Goal: Task Accomplishment & Management: Manage account settings

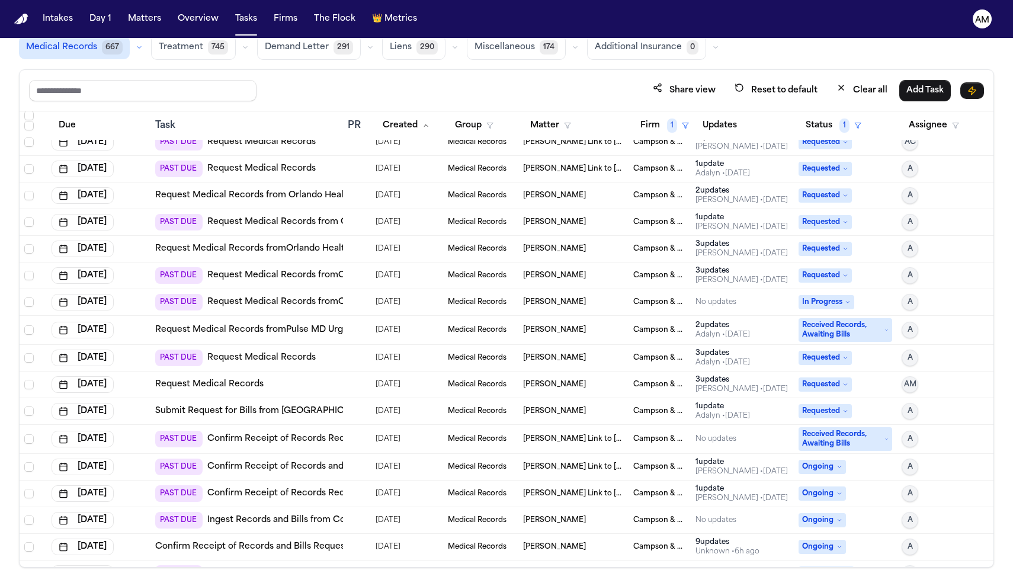
scroll to position [174, 0]
click at [234, 381] on link "Request Medical Records" at bounding box center [209, 384] width 108 height 12
click at [683, 123] on polygon "button" at bounding box center [685, 125] width 6 height 5
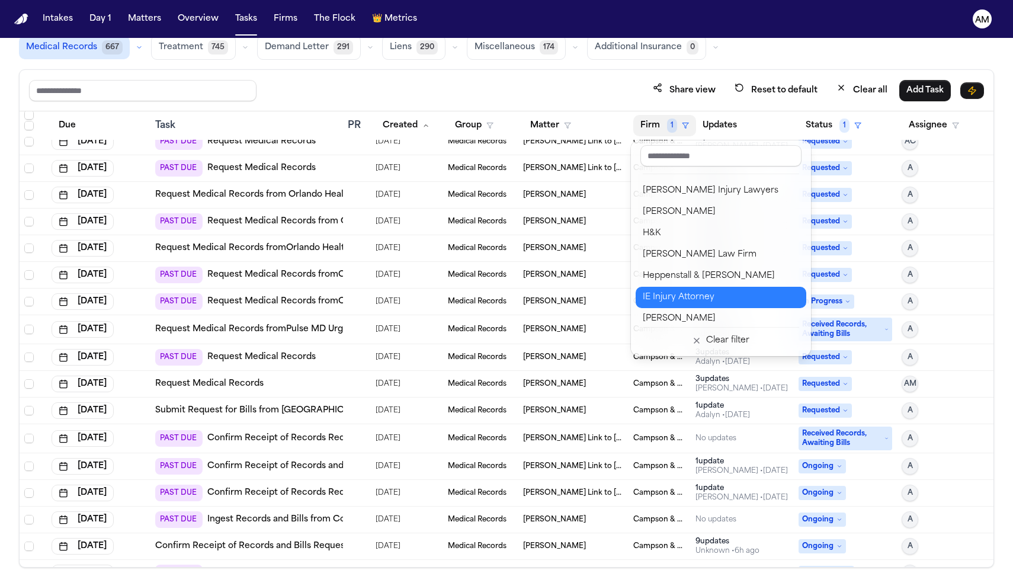
scroll to position [500, 0]
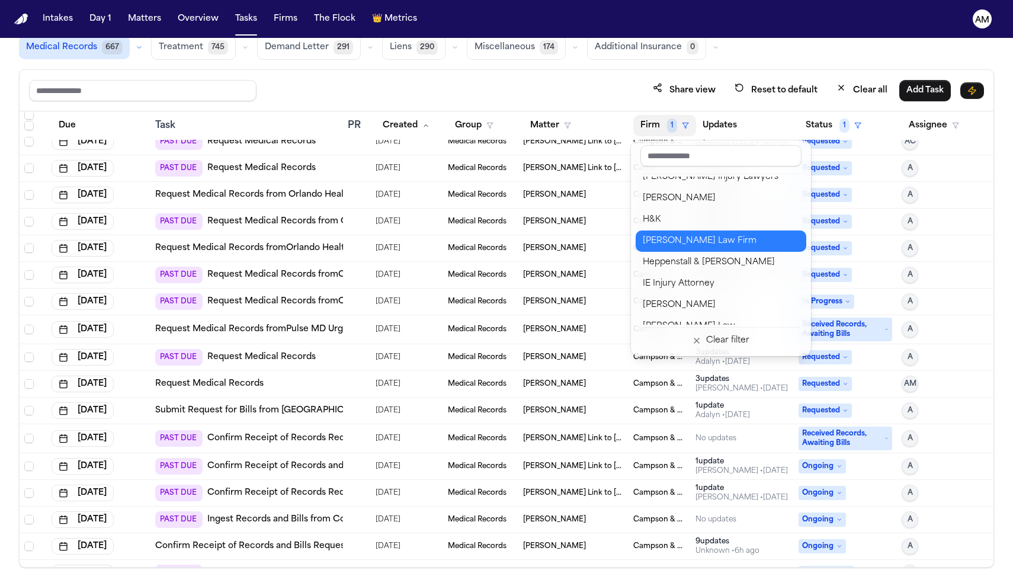
click at [695, 237] on div "Hecht Law Firm" at bounding box center [720, 241] width 156 height 14
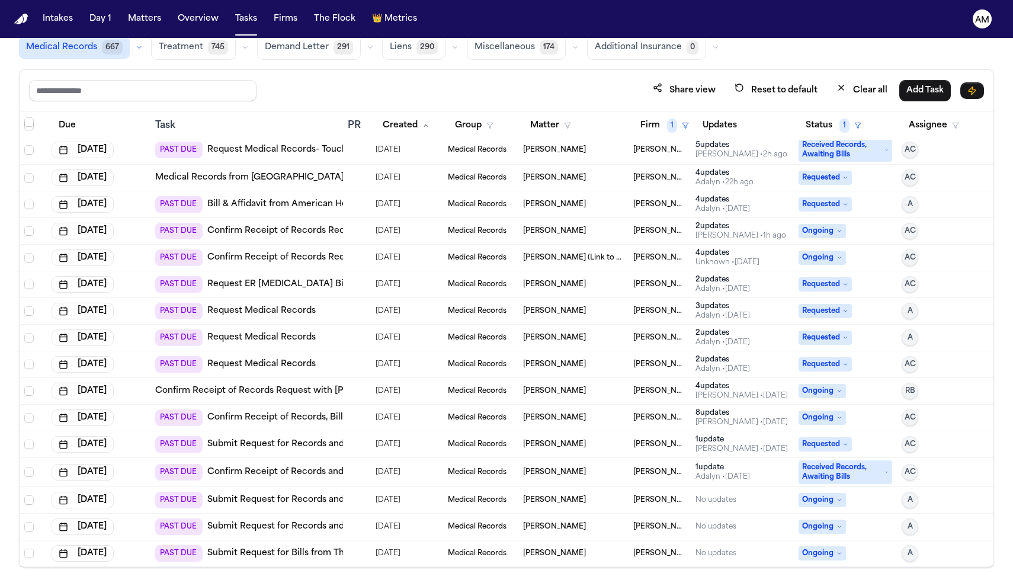
scroll to position [111, 0]
click at [682, 128] on button "Firm 1" at bounding box center [664, 125] width 63 height 21
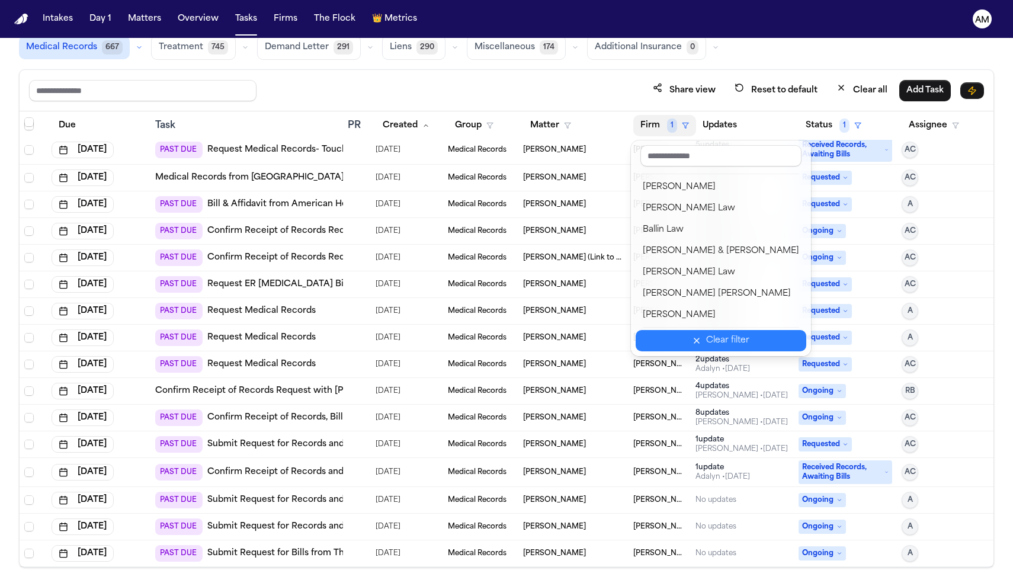
click at [718, 346] on div "Clear filter" at bounding box center [727, 340] width 43 height 14
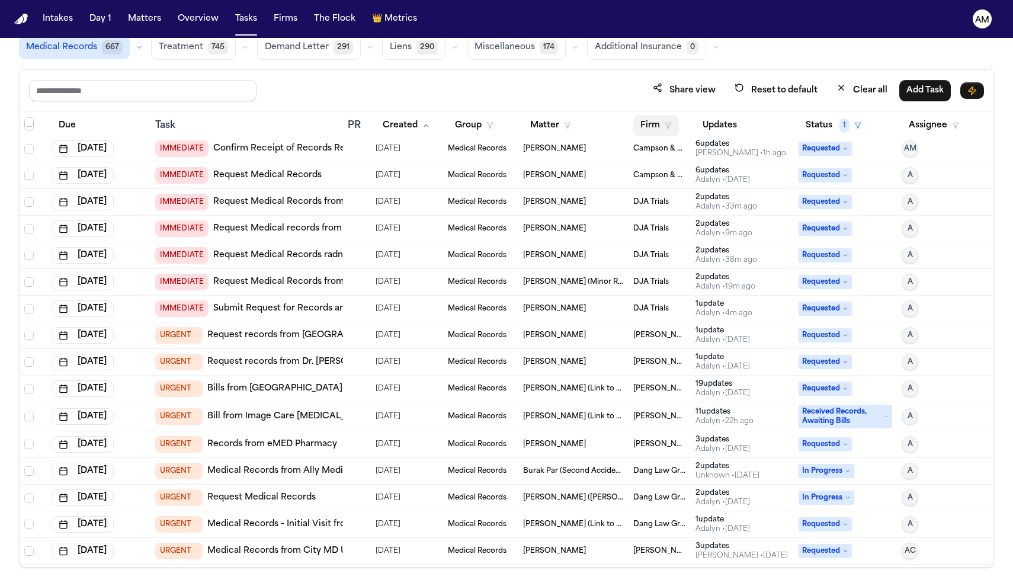
click at [669, 123] on polygon "button" at bounding box center [668, 125] width 6 height 5
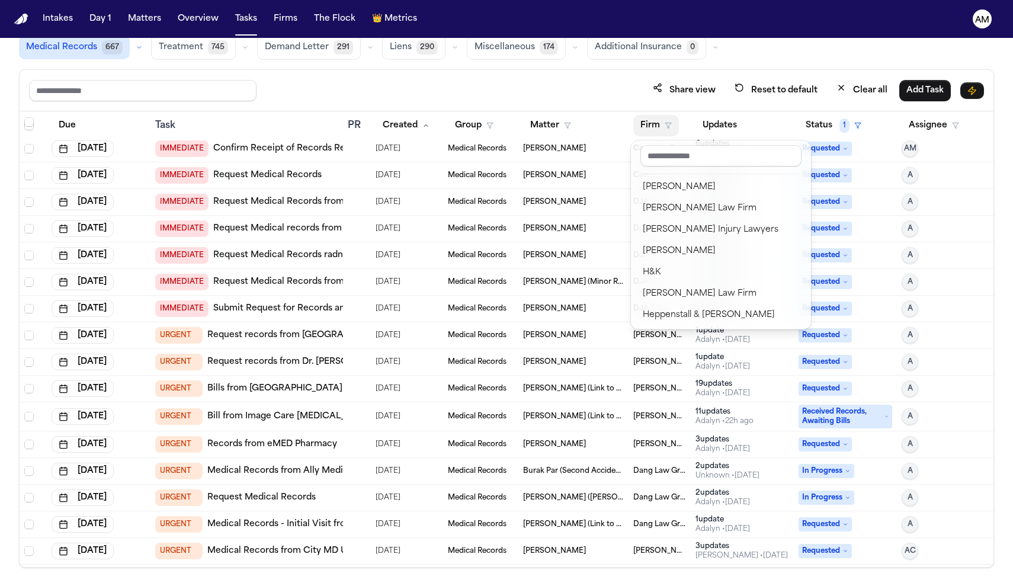
scroll to position [453, 0]
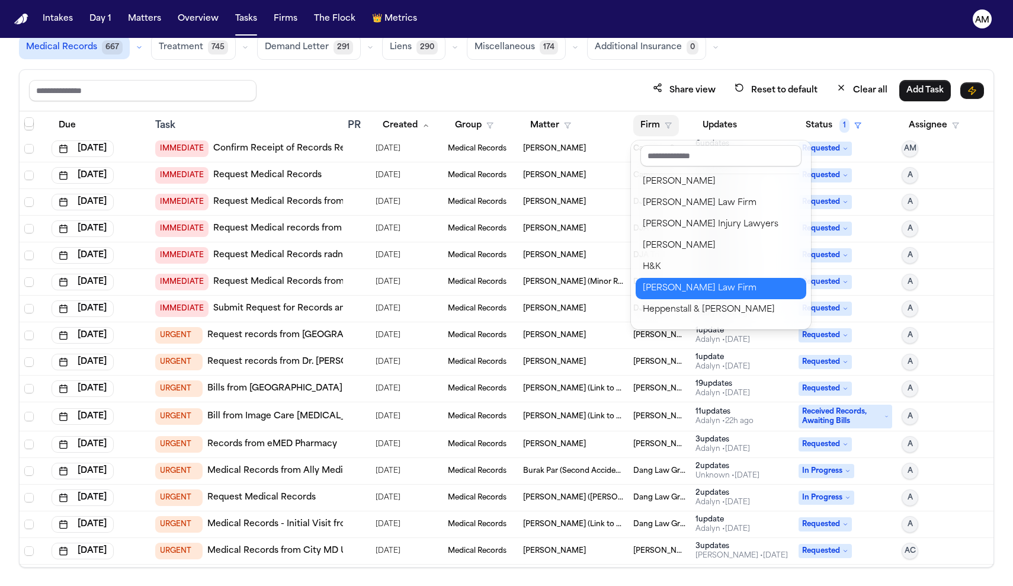
click at [674, 290] on div "Hecht Law Firm" at bounding box center [720, 288] width 156 height 14
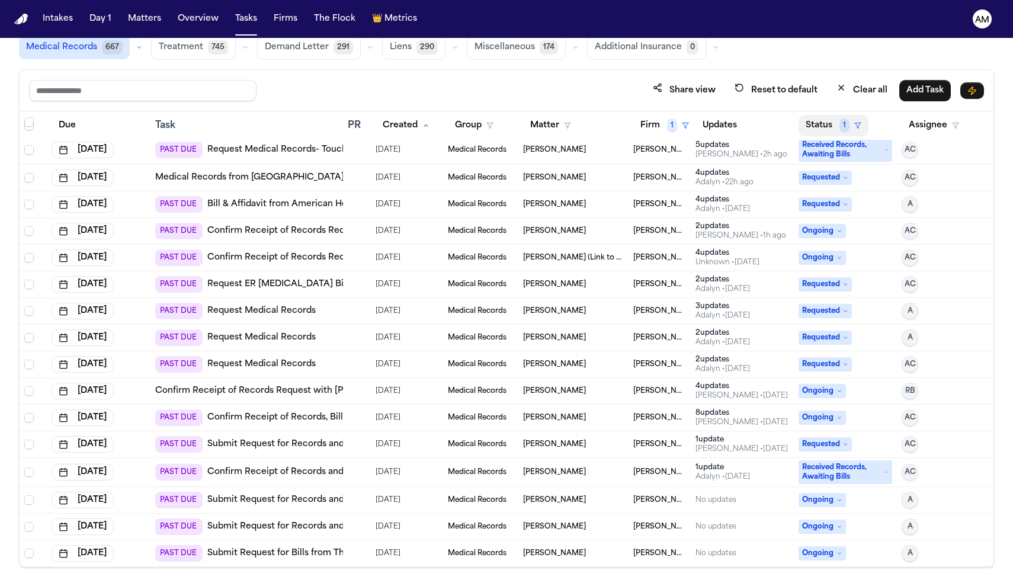
click at [827, 127] on button "Status 1" at bounding box center [833, 125] width 70 height 21
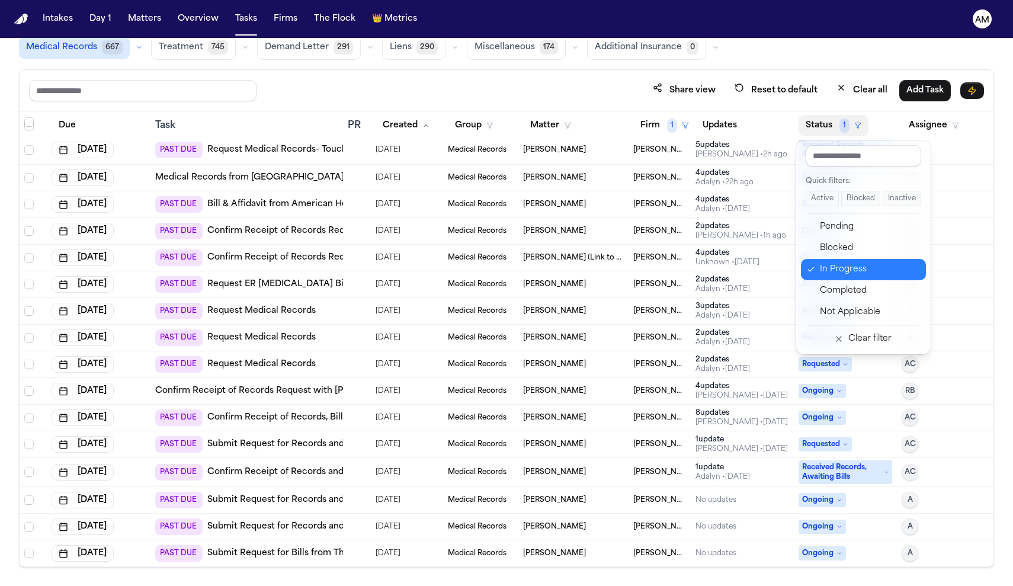
click at [840, 275] on div "In Progress" at bounding box center [869, 269] width 99 height 14
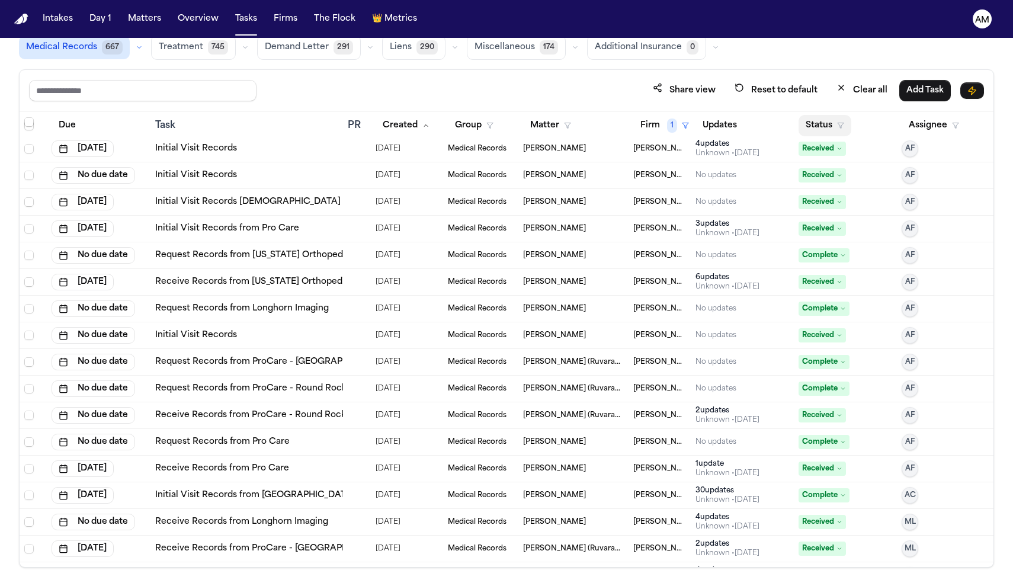
click at [822, 128] on button "Status" at bounding box center [824, 125] width 53 height 21
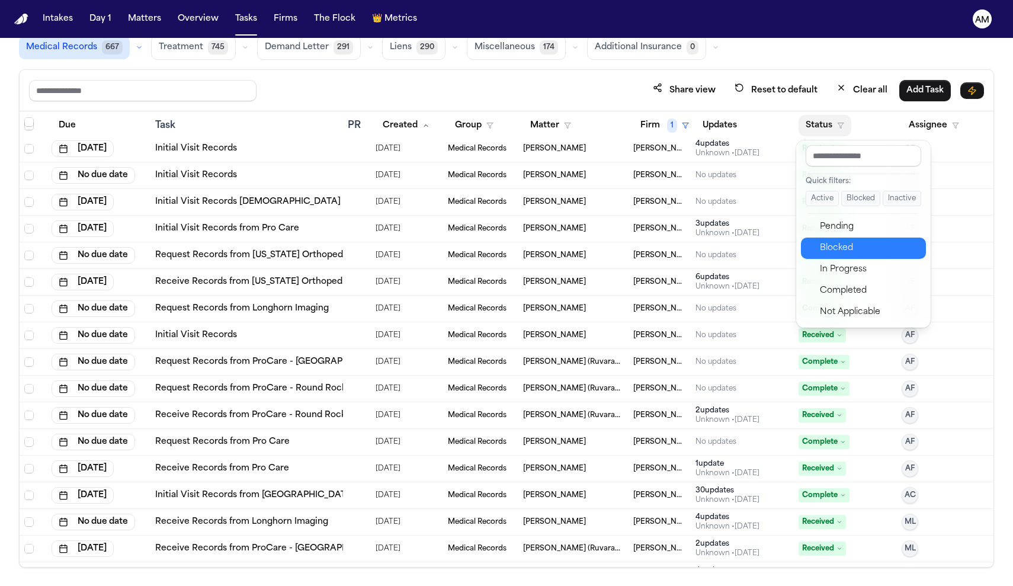
click at [815, 258] on button "Blocked" at bounding box center [863, 247] width 125 height 21
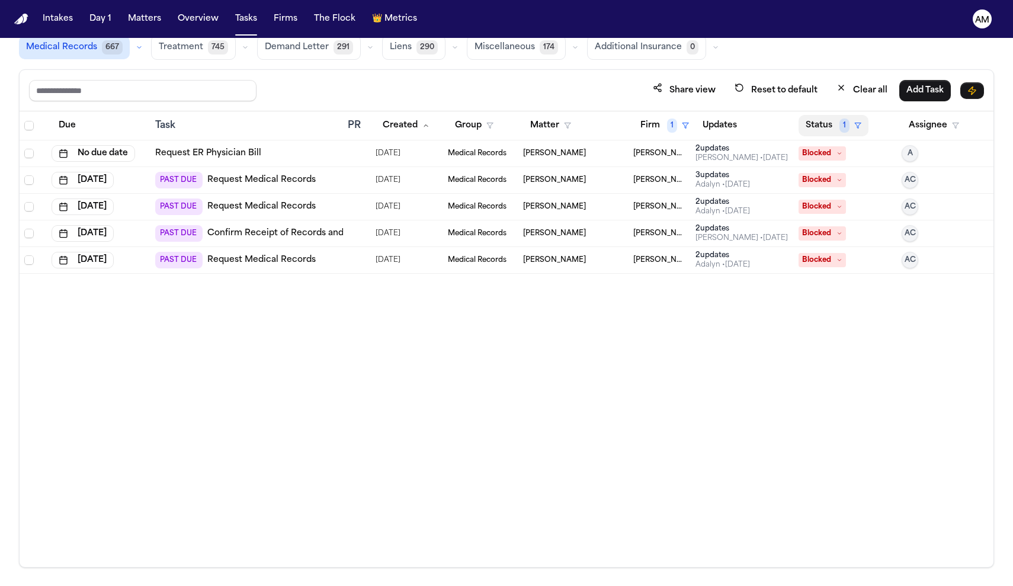
click at [836, 130] on button "Status 1" at bounding box center [833, 125] width 70 height 21
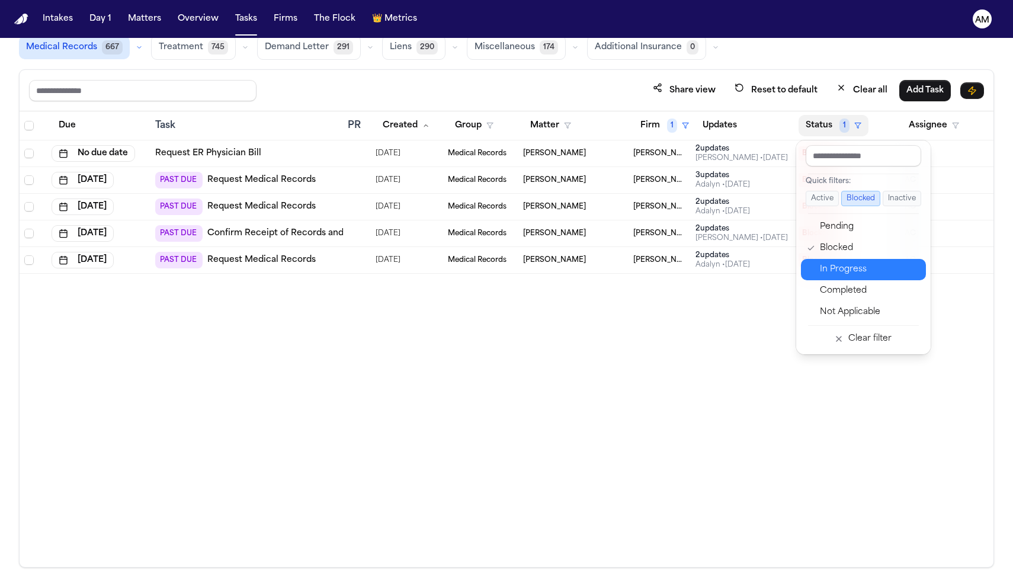
click at [837, 271] on div "In Progress" at bounding box center [869, 269] width 99 height 14
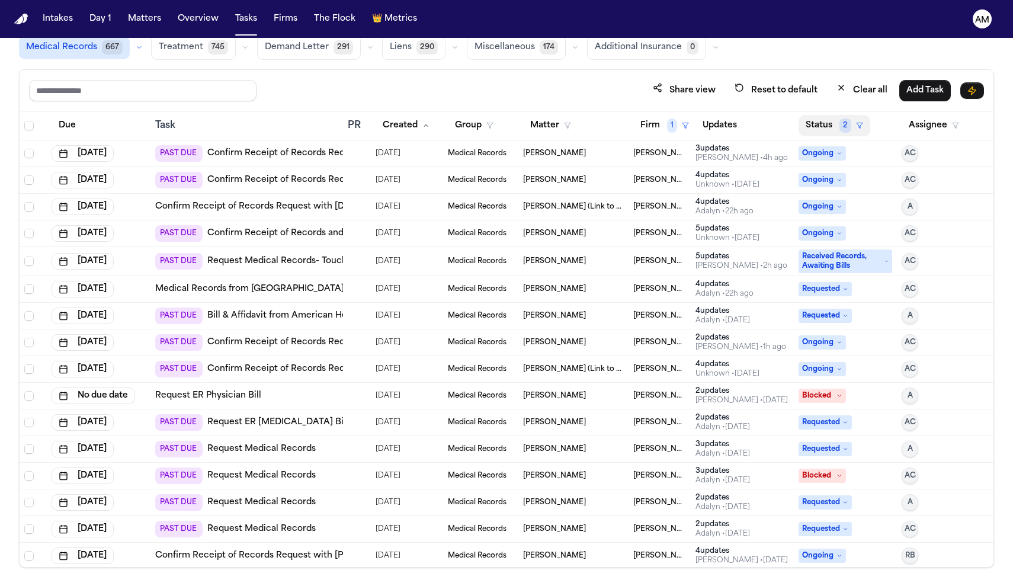
click at [831, 135] on button "Status 2" at bounding box center [834, 125] width 72 height 21
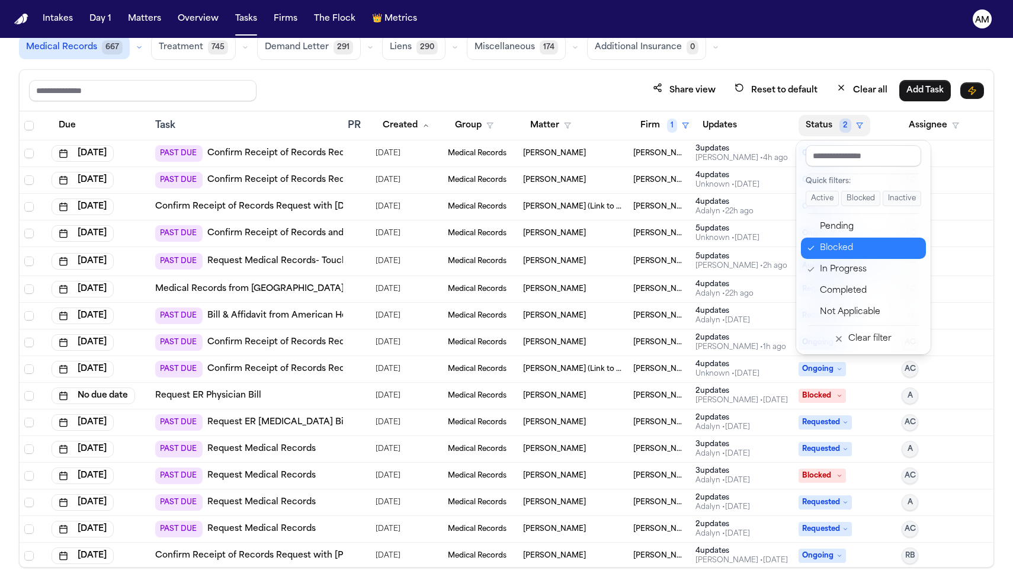
click at [821, 250] on div "Blocked" at bounding box center [869, 248] width 99 height 14
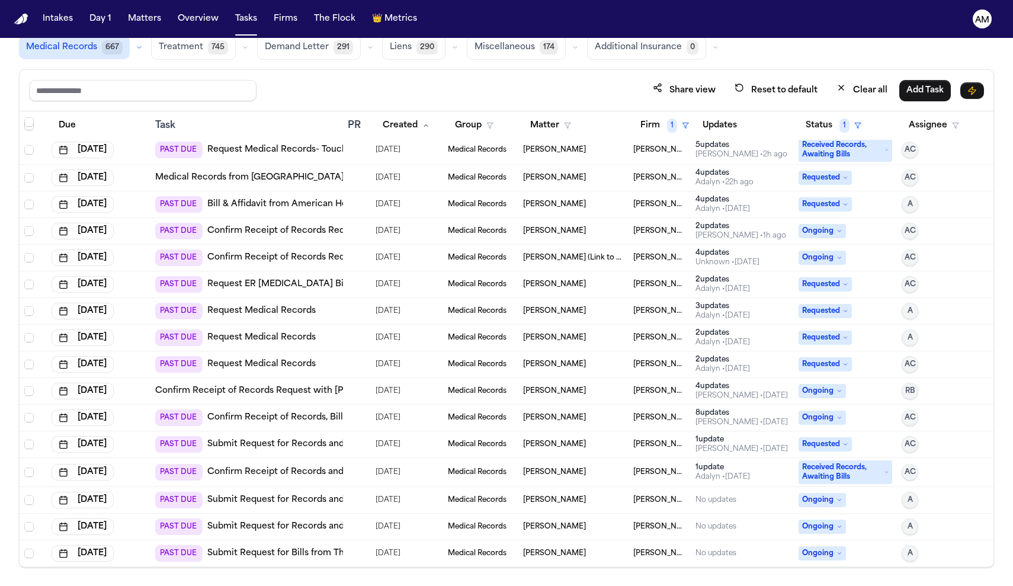
scroll to position [111, 0]
click at [324, 147] on link "Request Medical Records- Touchstone Imaging Round Rock - Medical Records and Bi…" at bounding box center [440, 150] width 467 height 12
click at [682, 123] on polygon "button" at bounding box center [685, 125] width 6 height 5
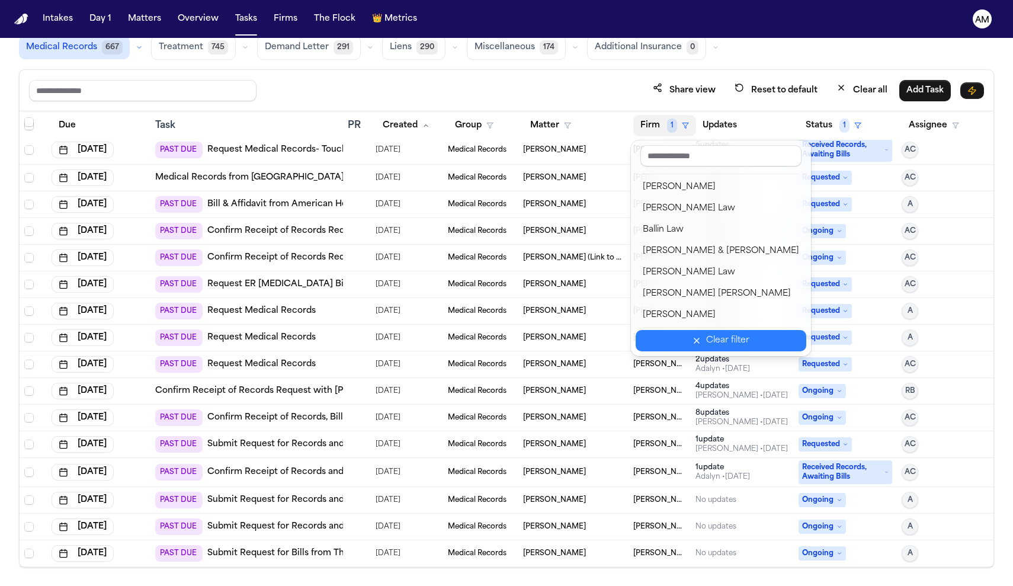
click at [692, 340] on icon "button" at bounding box center [696, 340] width 9 height 9
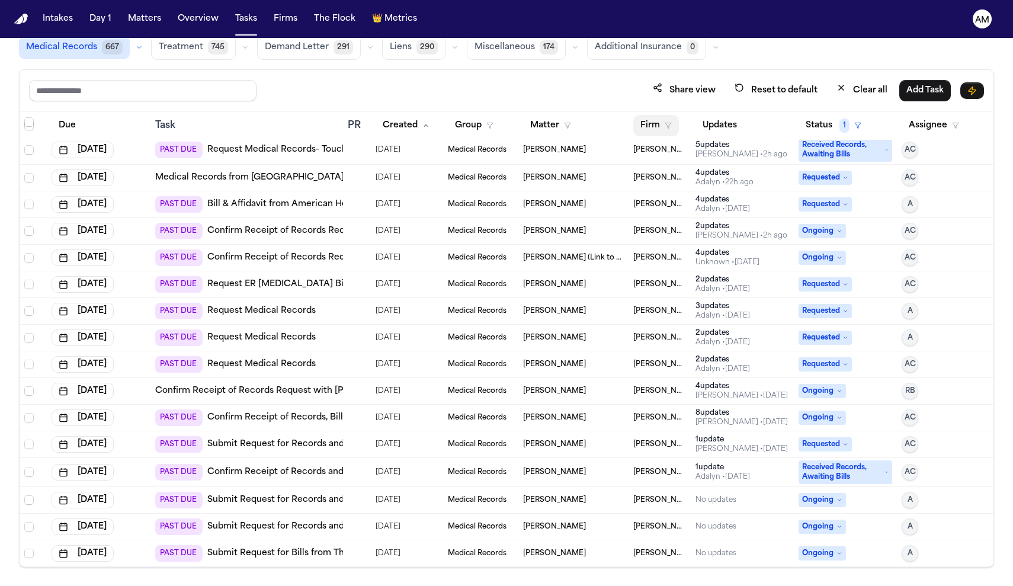
click at [650, 134] on button "Firm" at bounding box center [656, 125] width 46 height 21
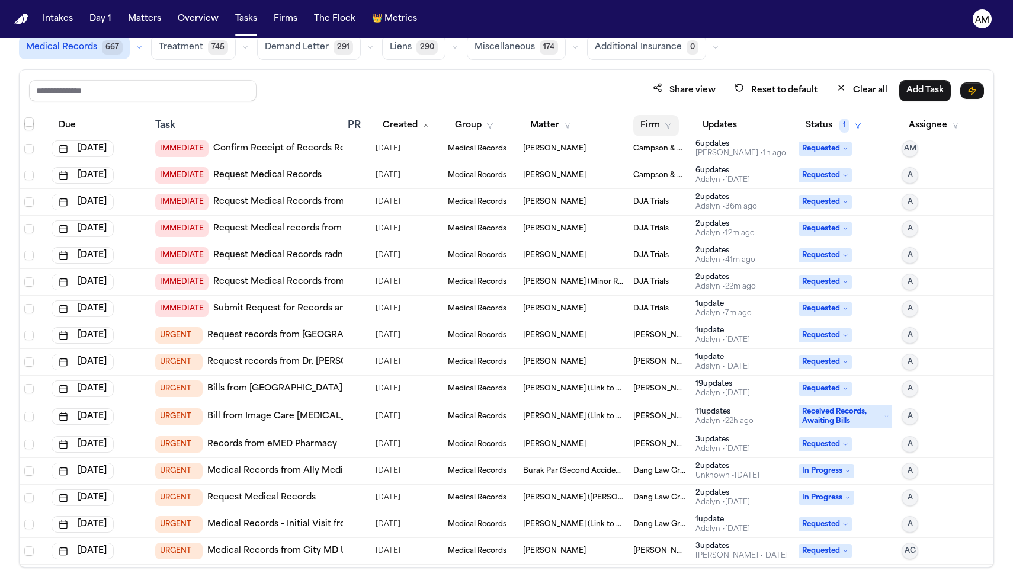
click at [671, 118] on button "Firm" at bounding box center [656, 125] width 46 height 21
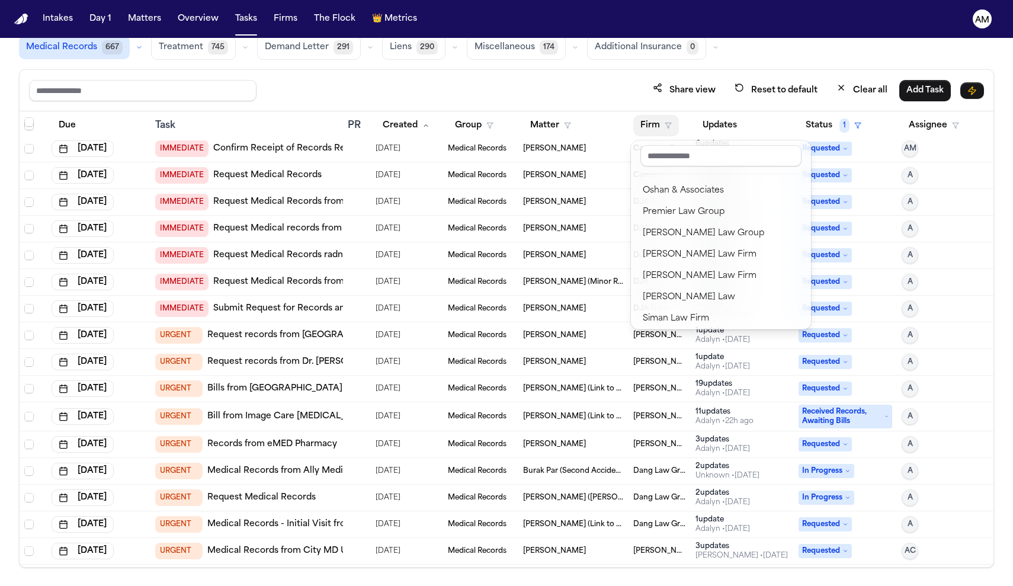
scroll to position [1108, 0]
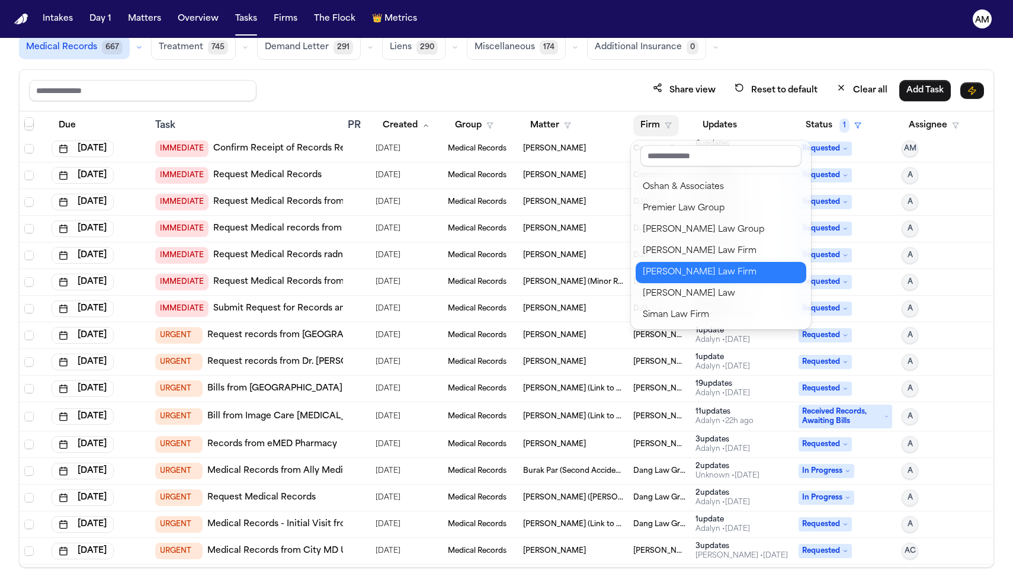
click at [669, 272] on div "[PERSON_NAME] Law Firm" at bounding box center [720, 272] width 156 height 14
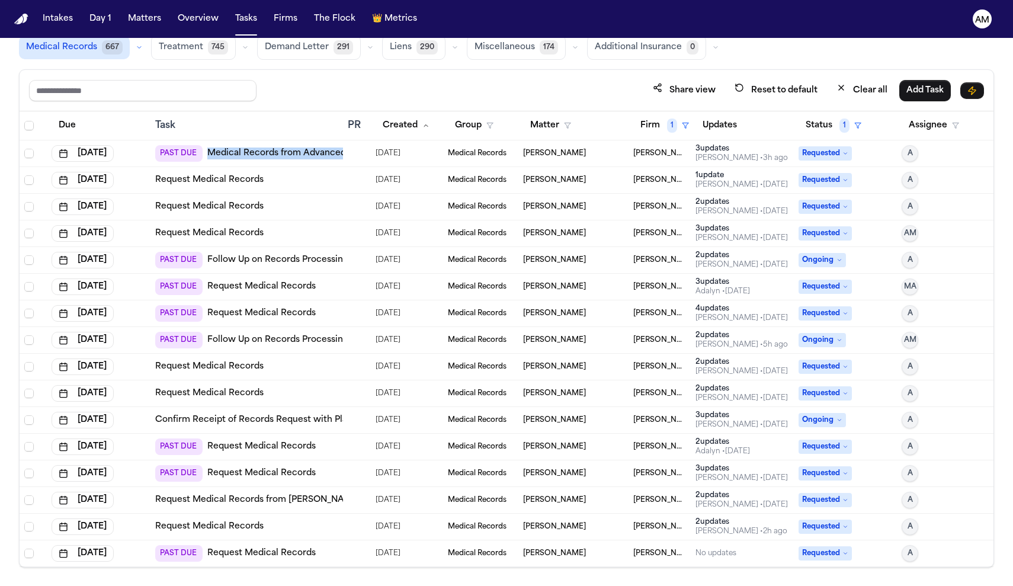
click at [272, 473] on link "Request Medical Records" at bounding box center [261, 473] width 108 height 12
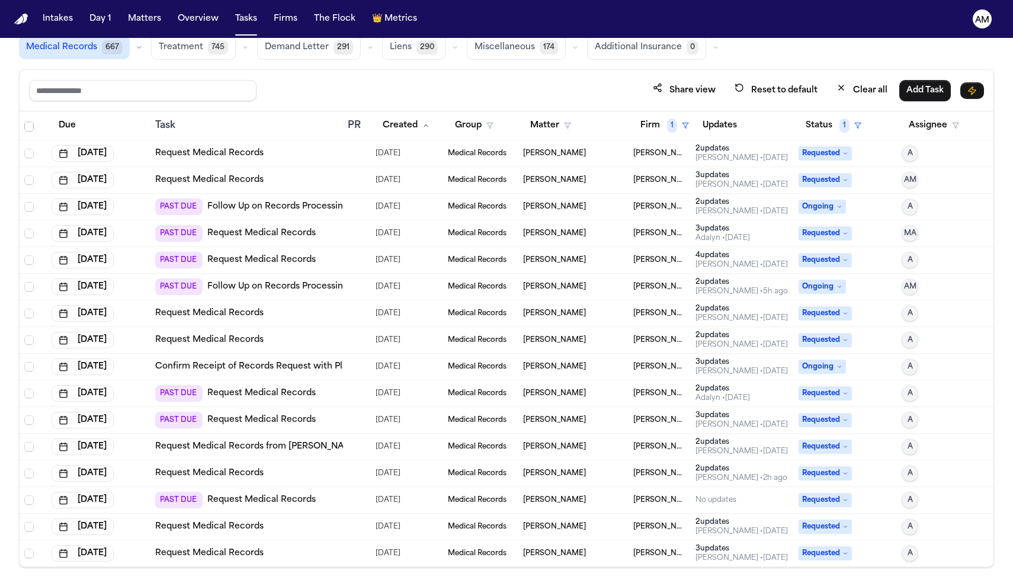
scroll to position [53, 0]
click at [237, 548] on link "Request Medical Records" at bounding box center [209, 553] width 108 height 12
click at [253, 175] on link "Request Medical Records" at bounding box center [209, 180] width 108 height 12
click at [301, 208] on link "Follow Up on Records Processing with Espinoza Chiropractic" at bounding box center [364, 207] width 314 height 12
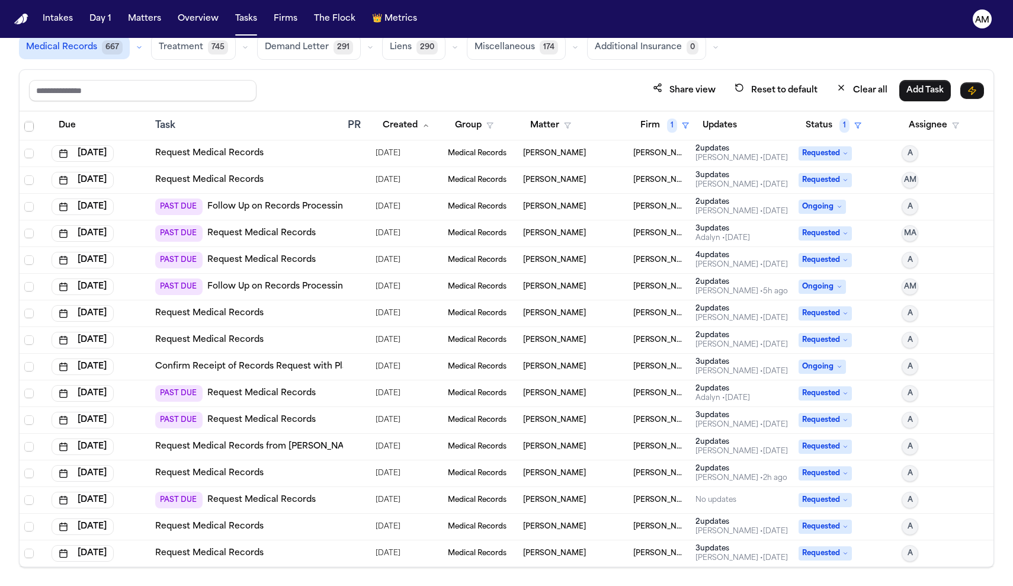
click at [211, 182] on link "Request Medical Records" at bounding box center [209, 180] width 108 height 12
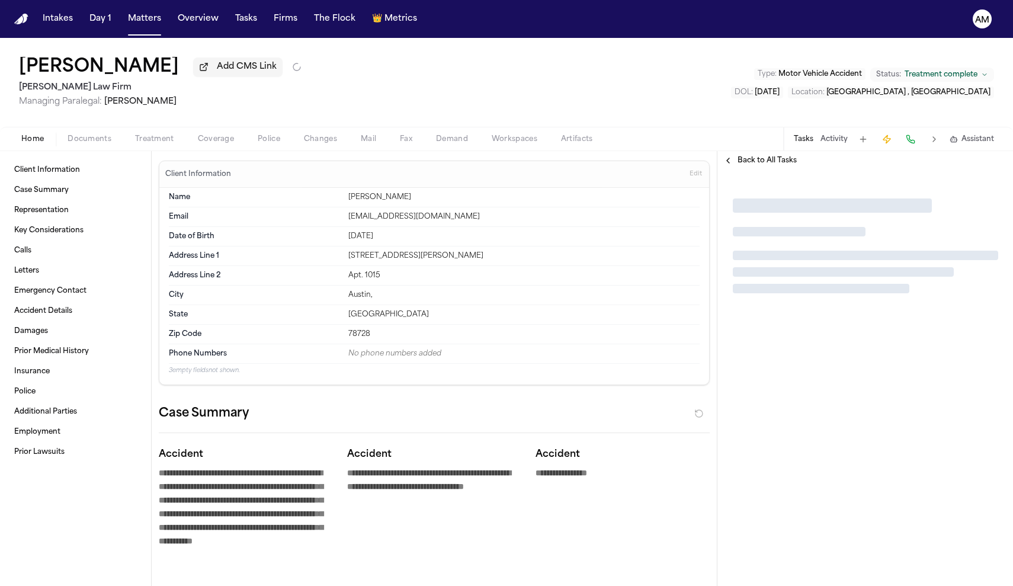
type textarea "*"
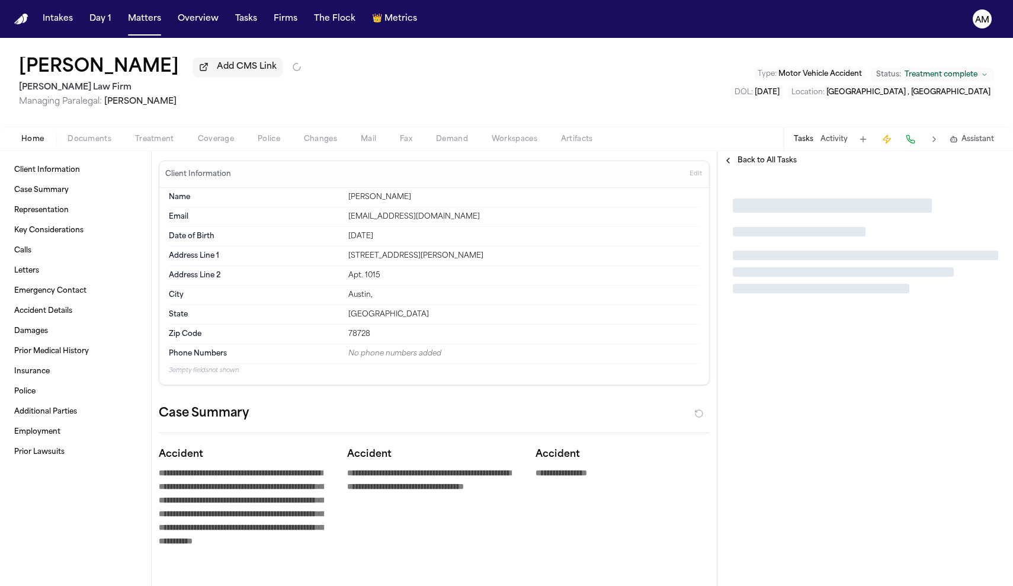
type textarea "*"
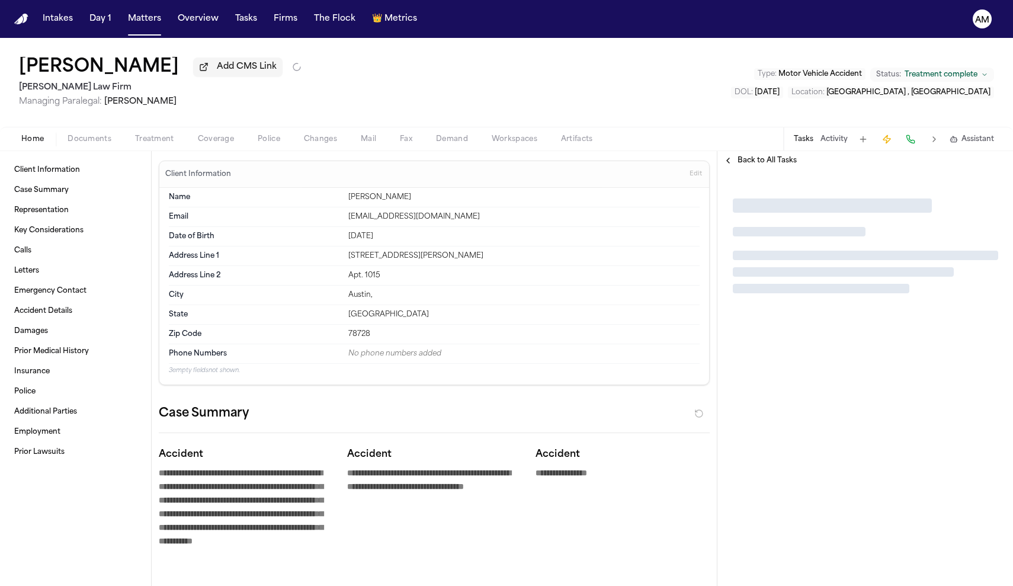
type textarea "*"
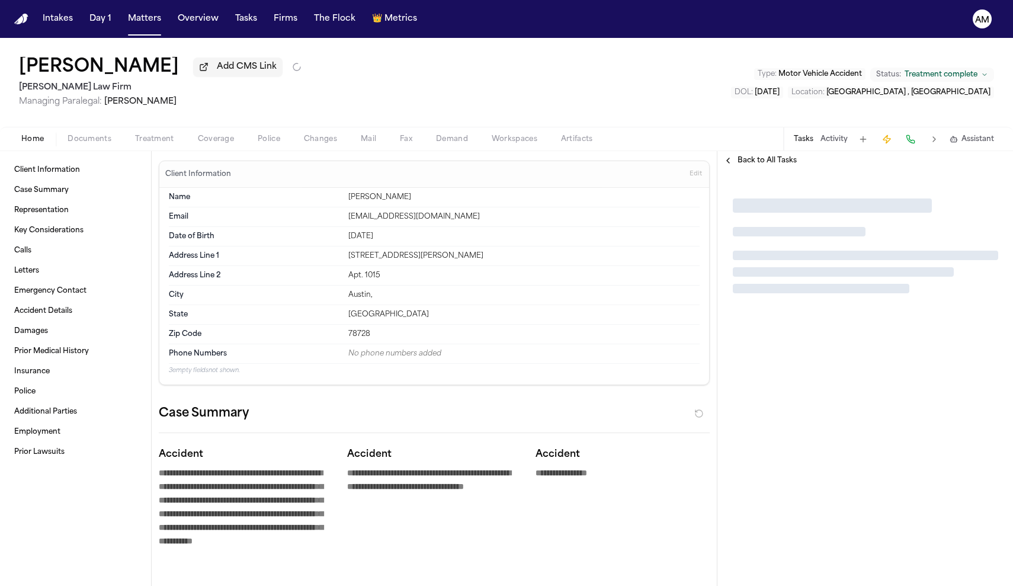
type textarea "*"
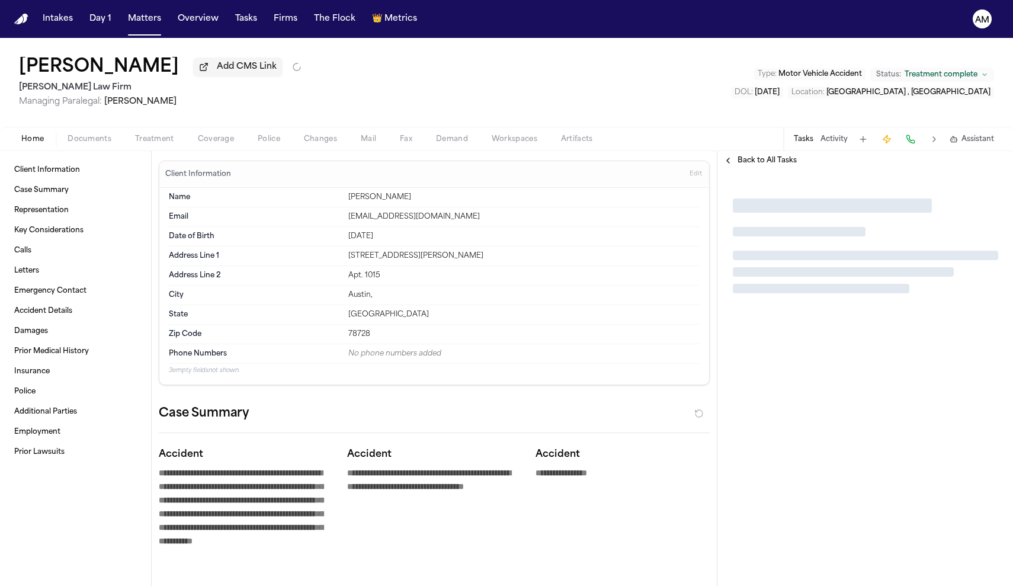
type textarea "*"
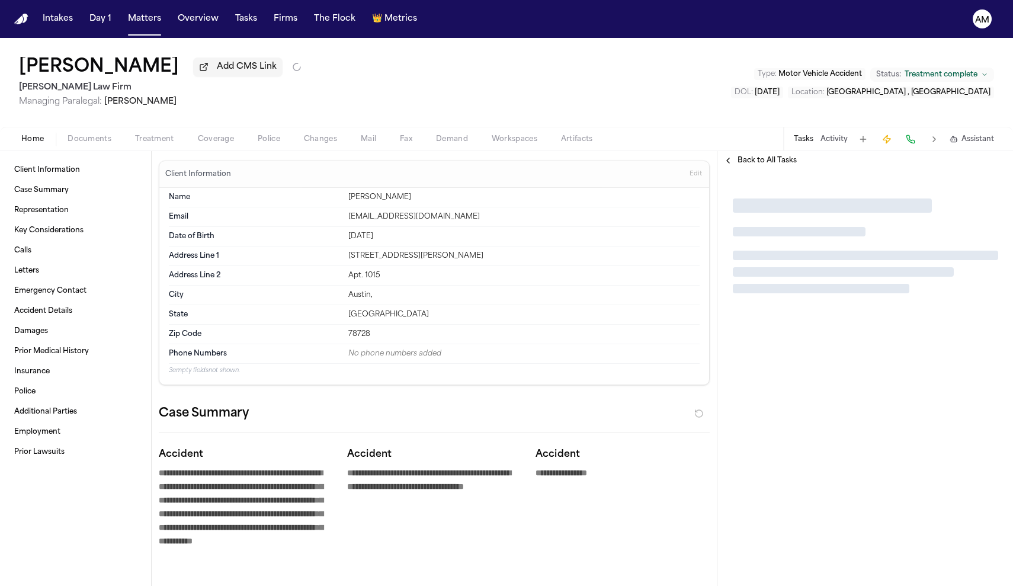
type textarea "*"
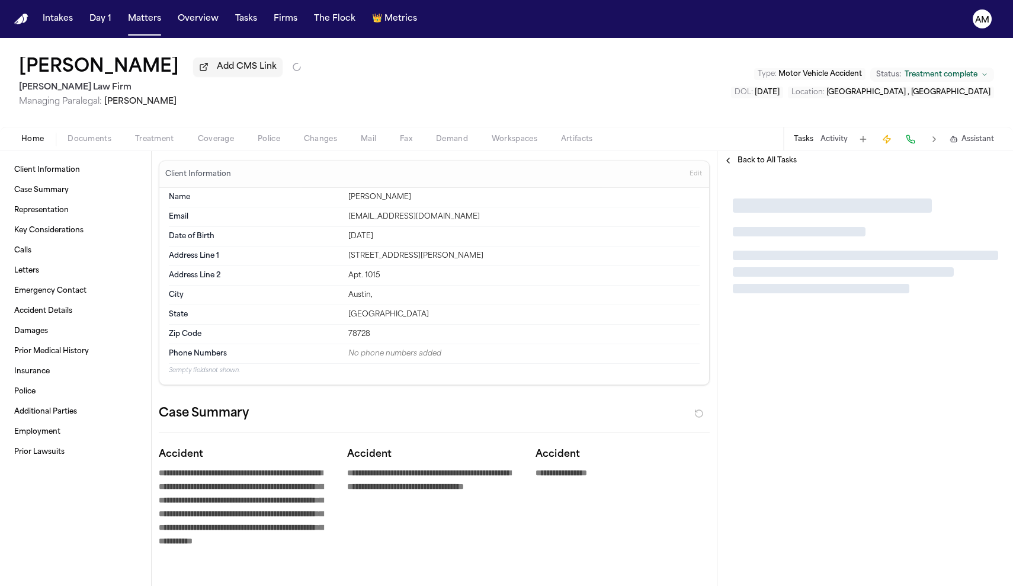
type textarea "*"
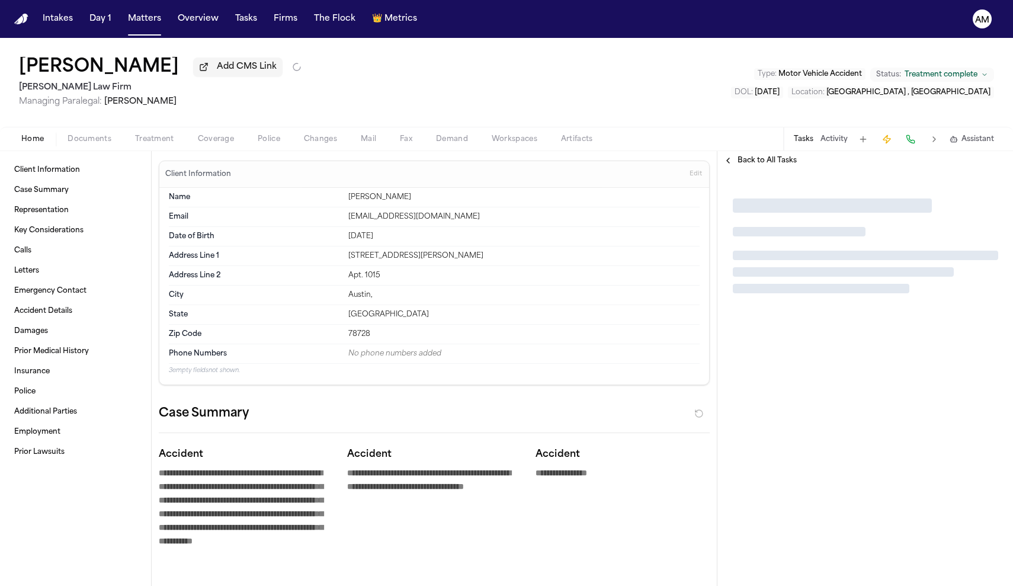
type textarea "*"
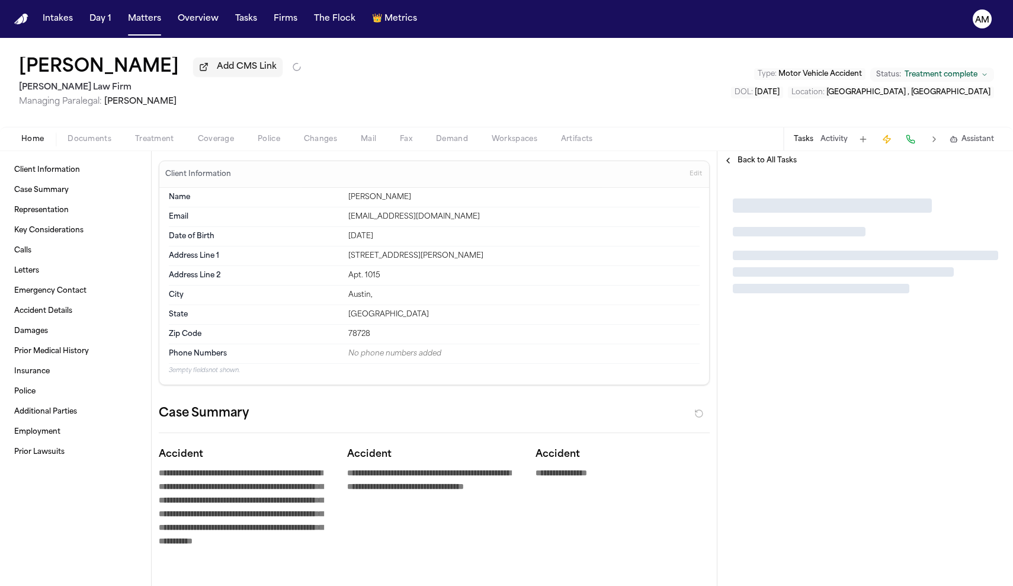
type textarea "*"
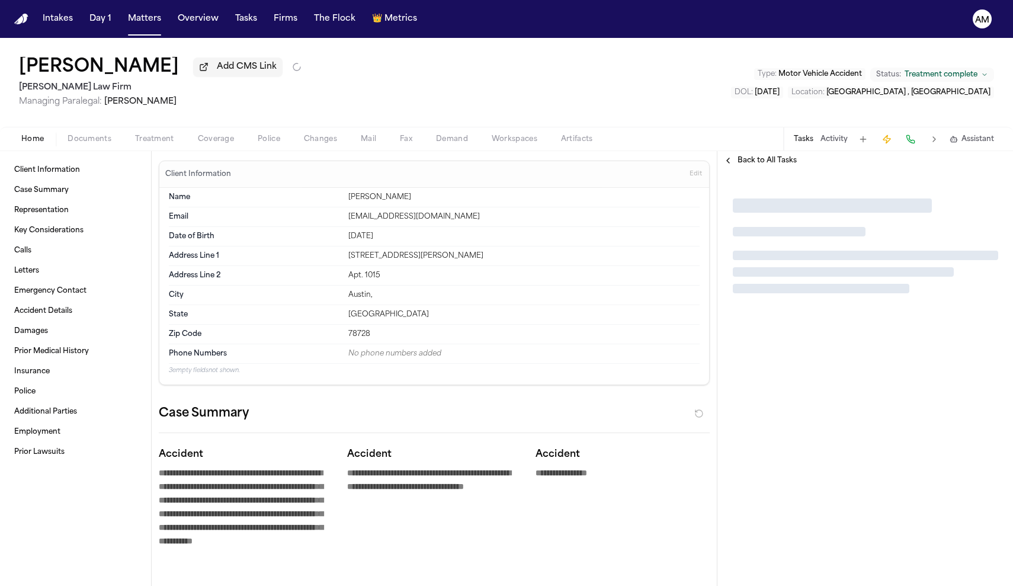
type textarea "*"
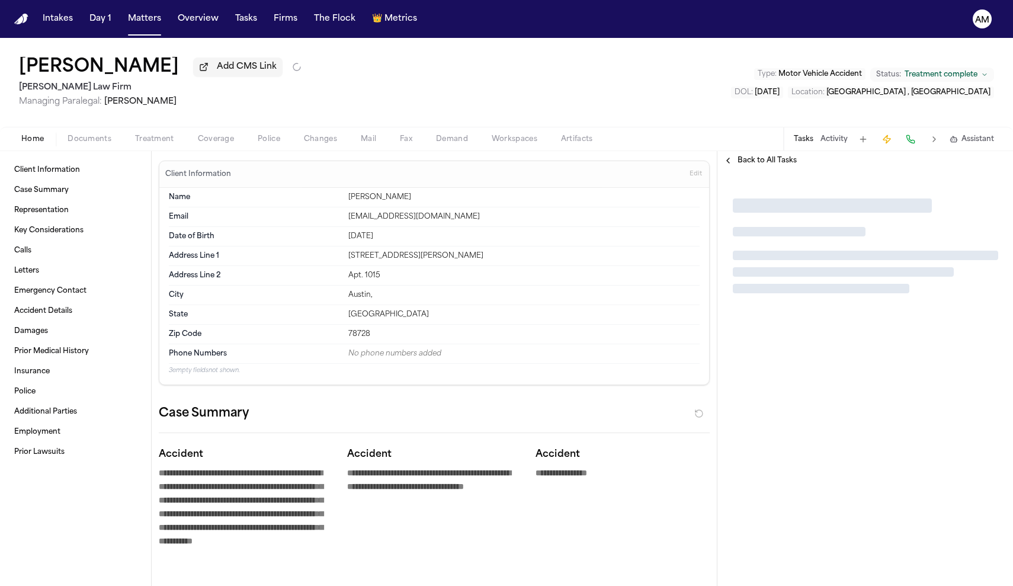
type textarea "*"
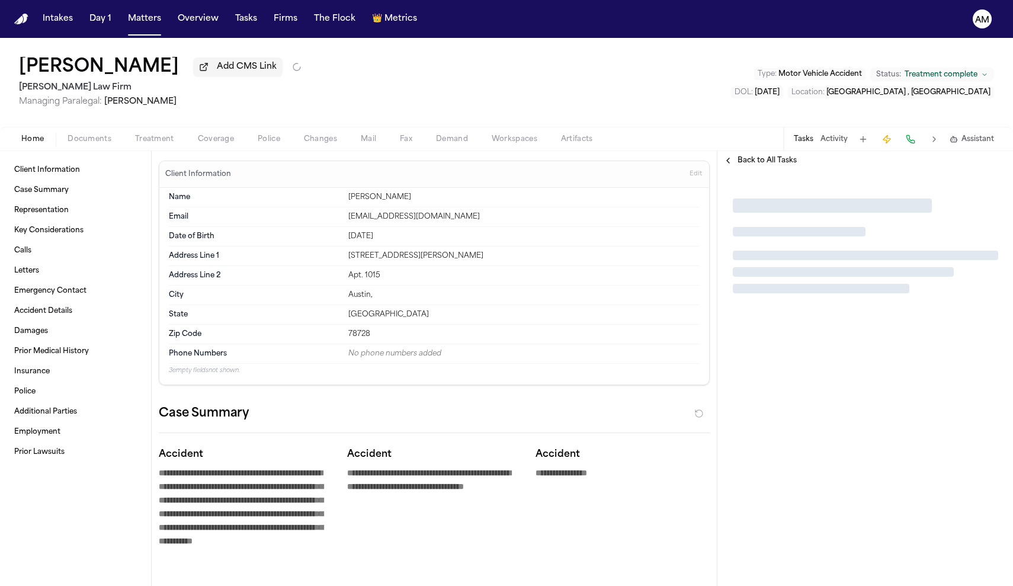
type textarea "*"
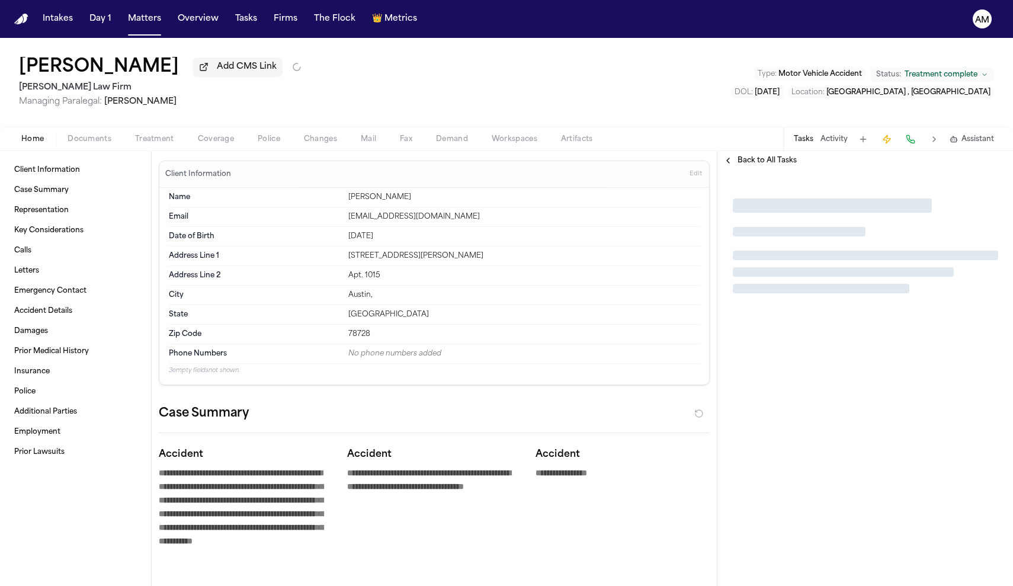
type textarea "*"
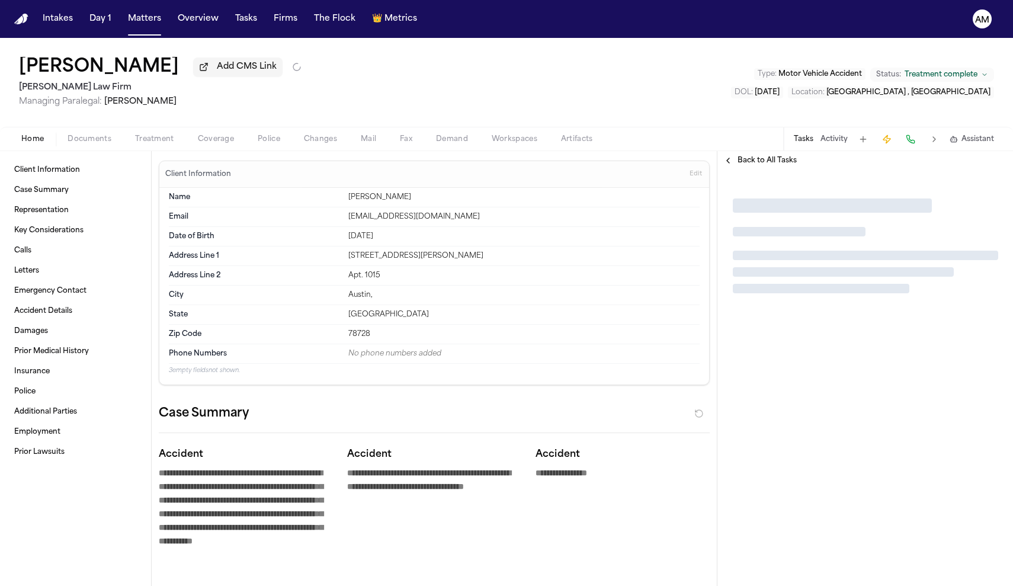
type textarea "*"
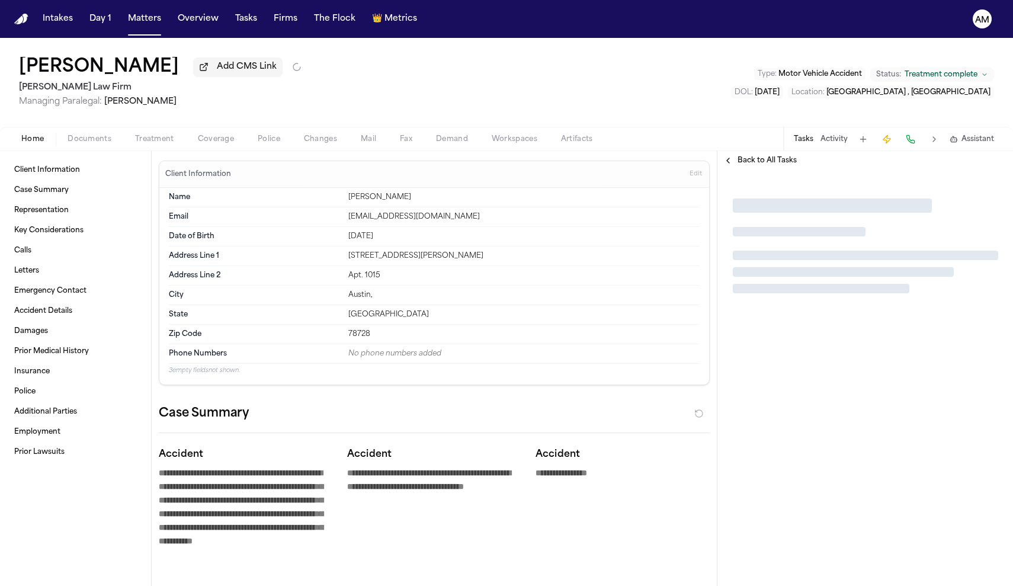
type textarea "*"
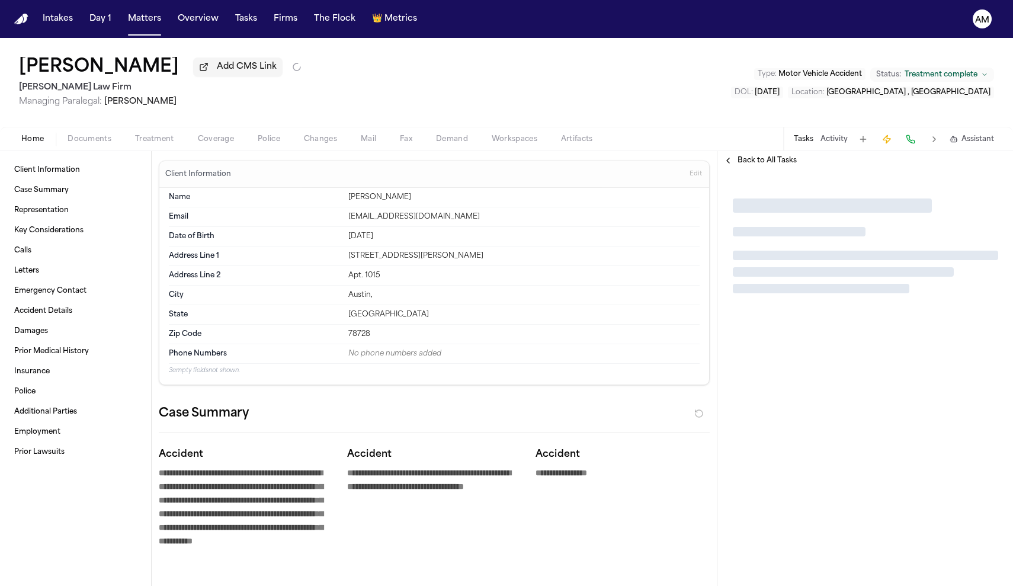
type textarea "*"
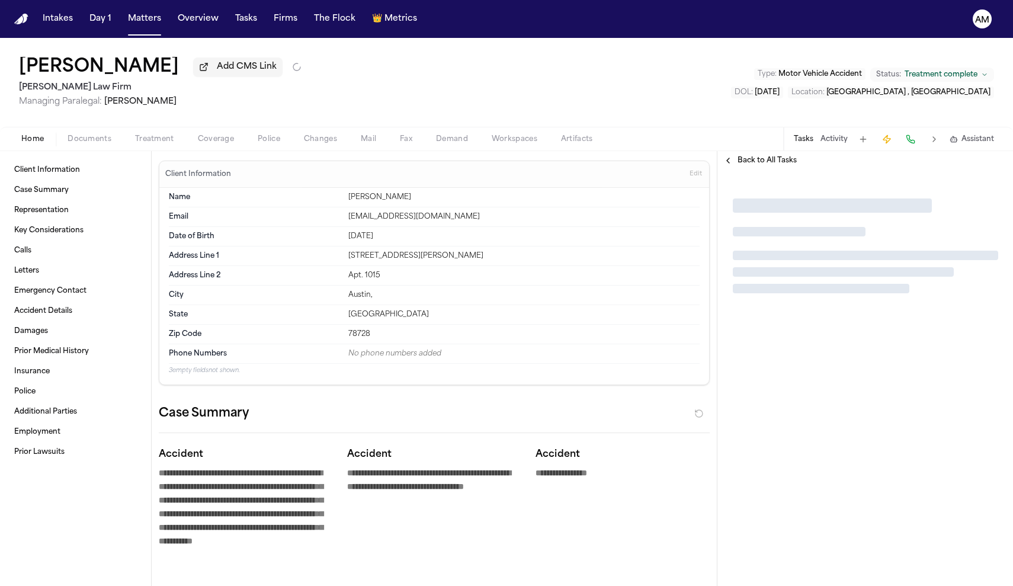
type textarea "*"
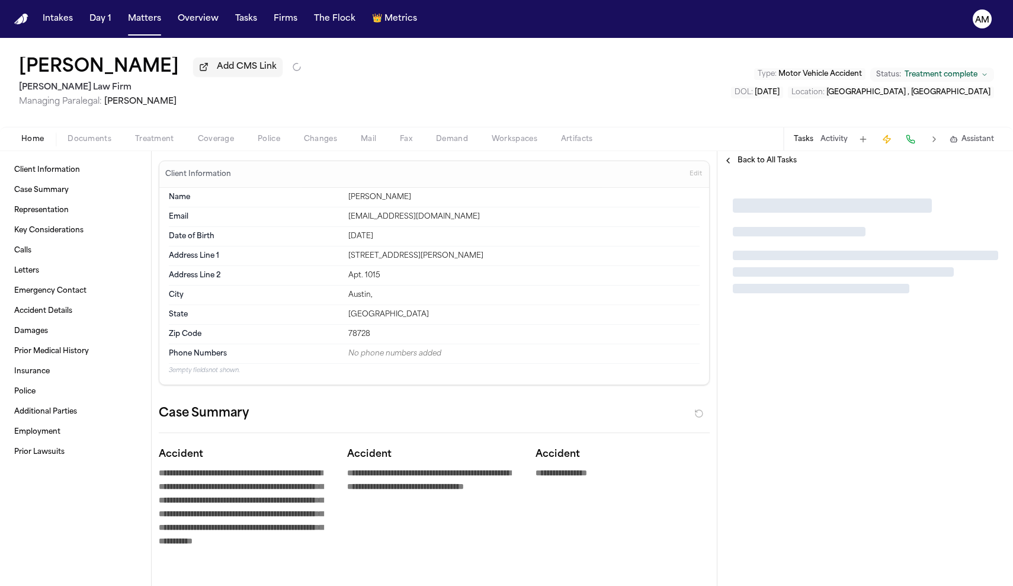
type textarea "*"
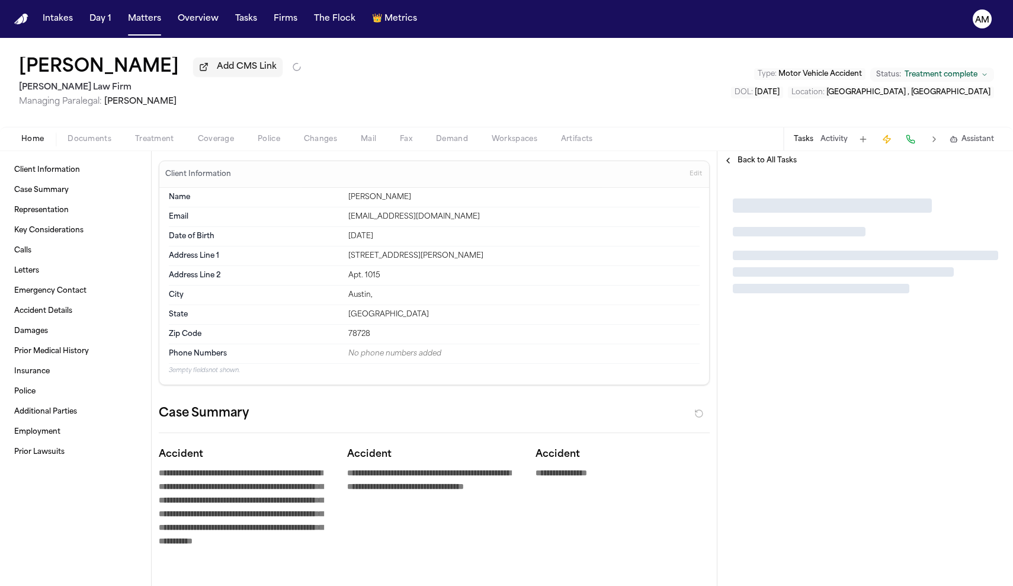
type textarea "*"
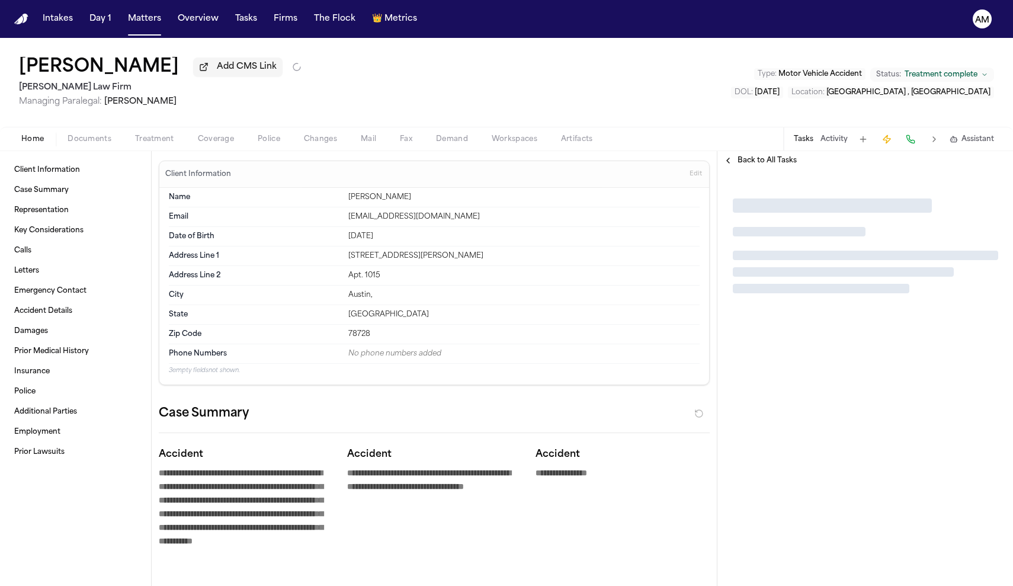
type textarea "*"
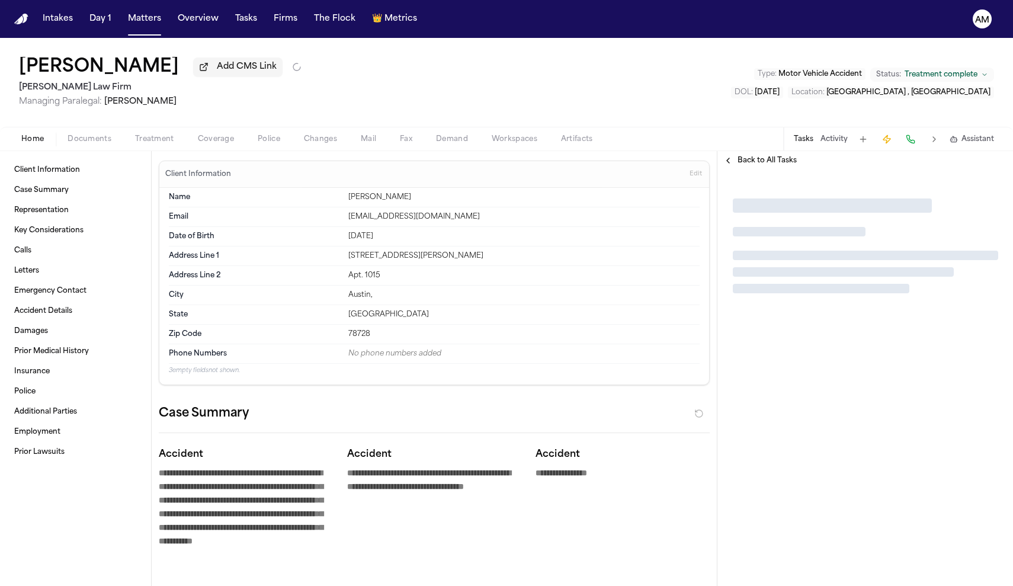
type textarea "*"
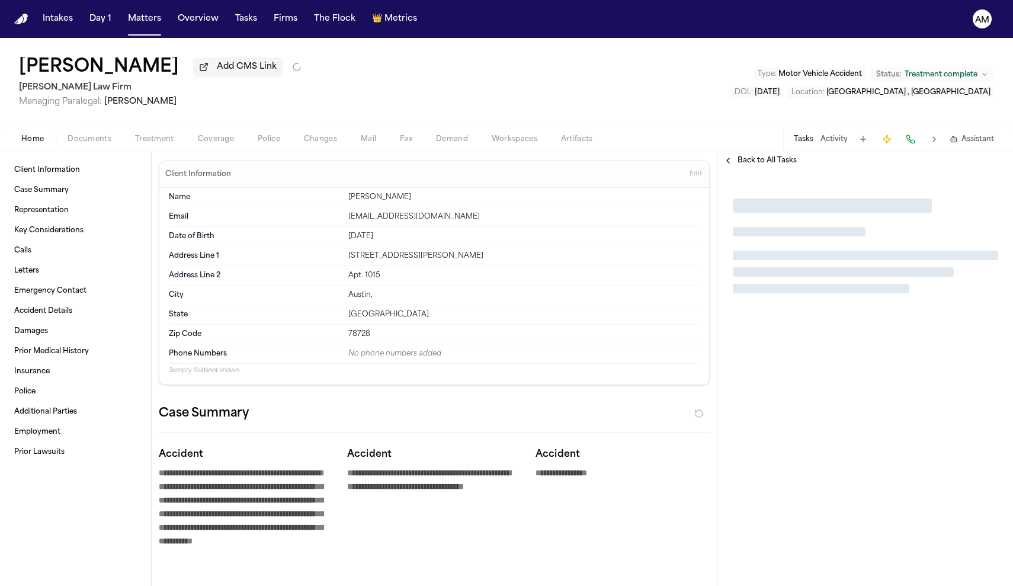
type textarea "*"
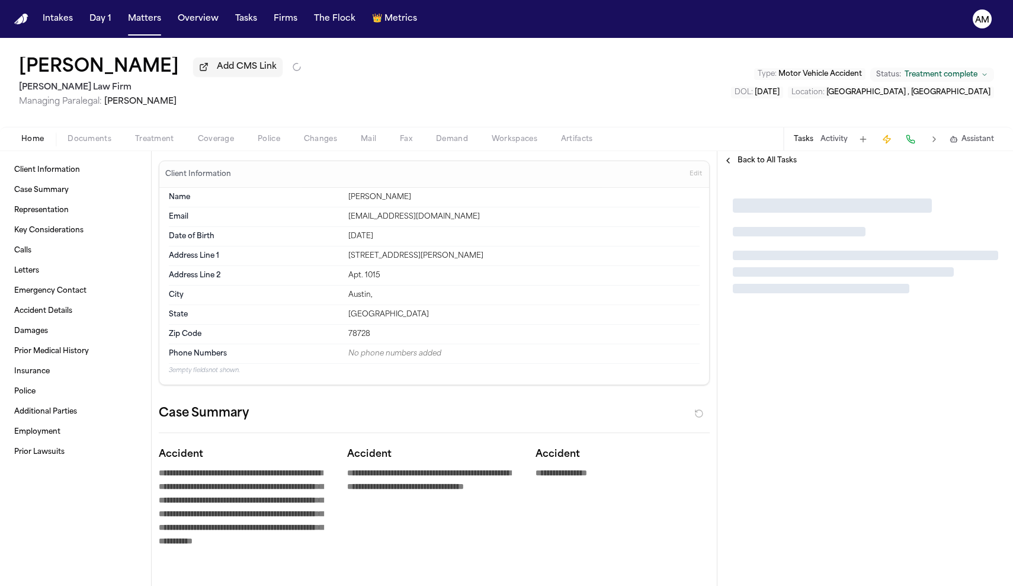
type textarea "*"
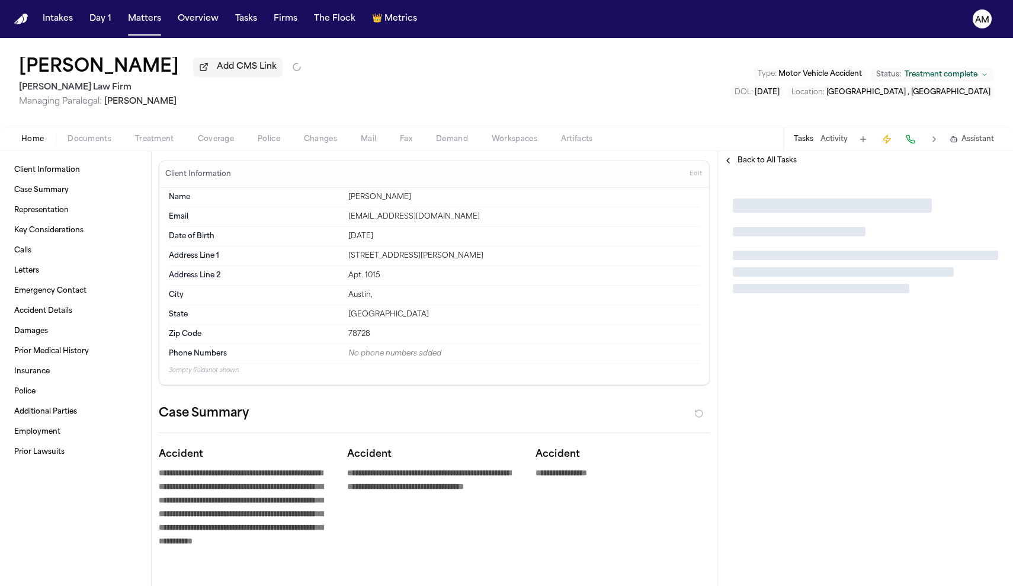
type textarea "*"
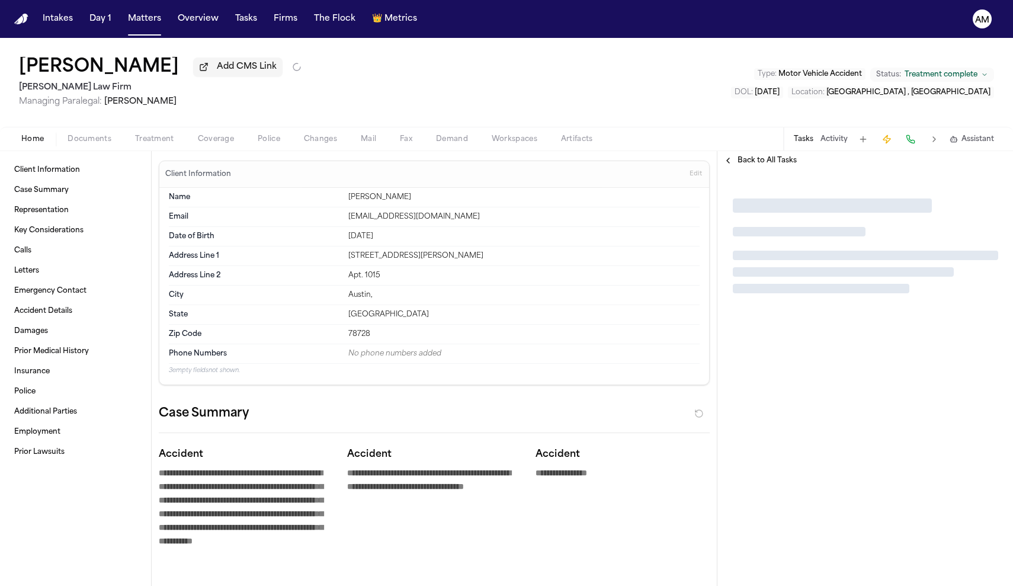
type textarea "*"
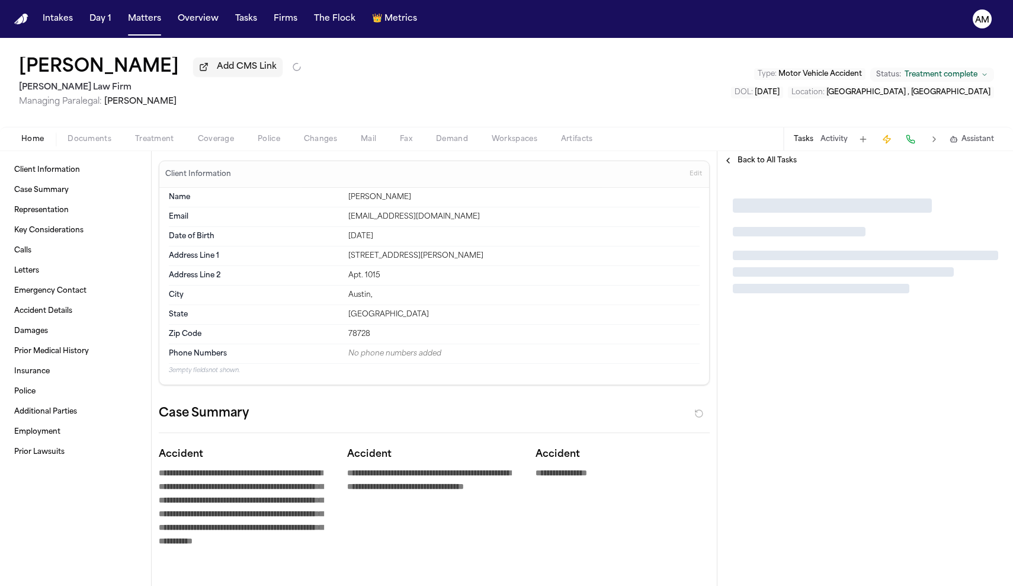
type textarea "*"
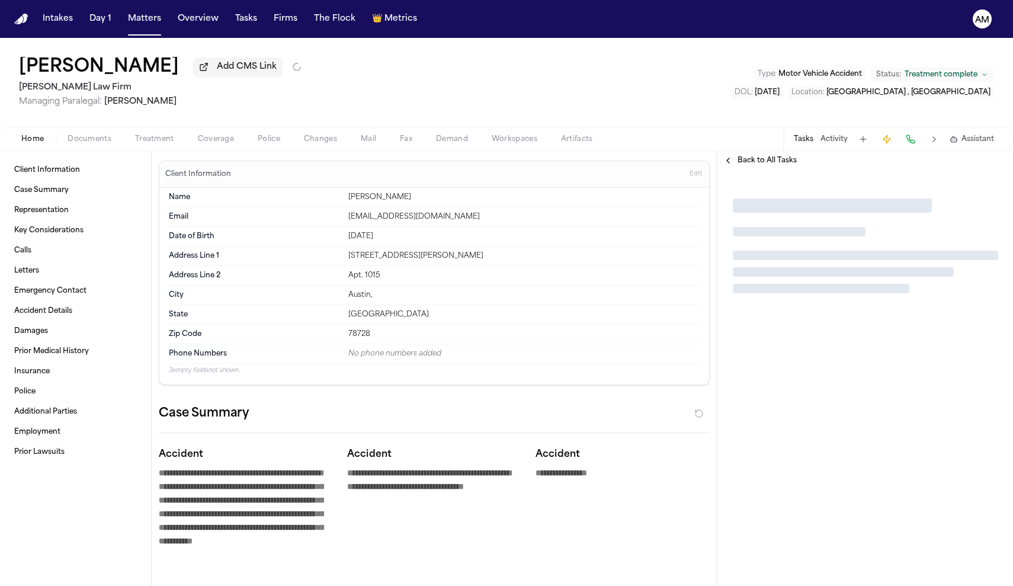
type textarea "*"
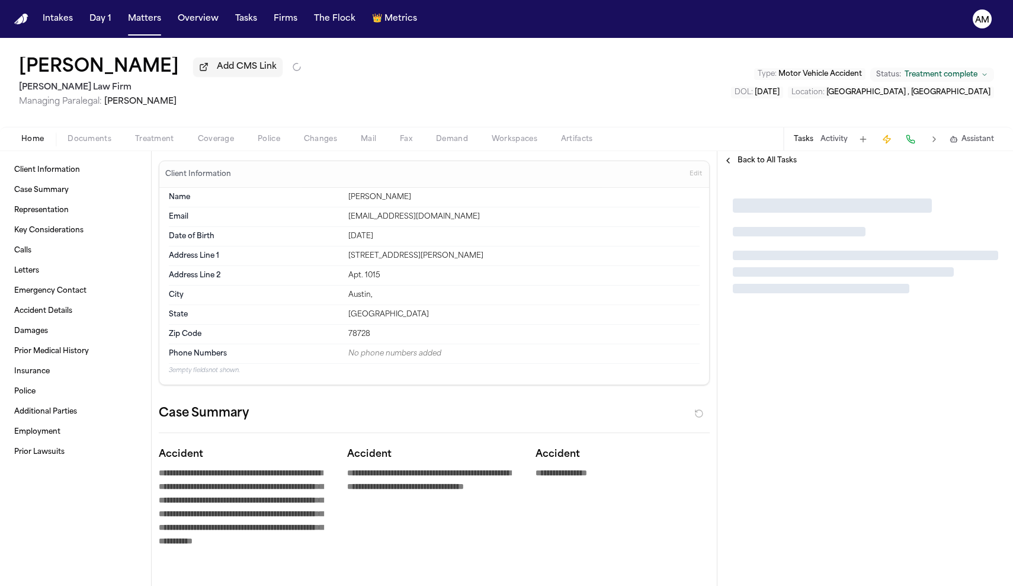
type textarea "*"
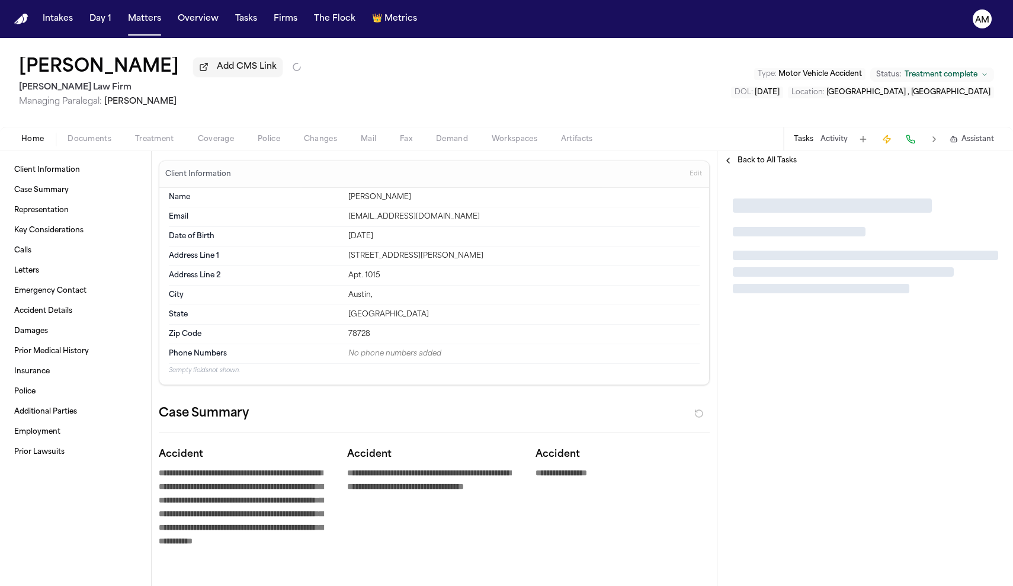
type textarea "*"
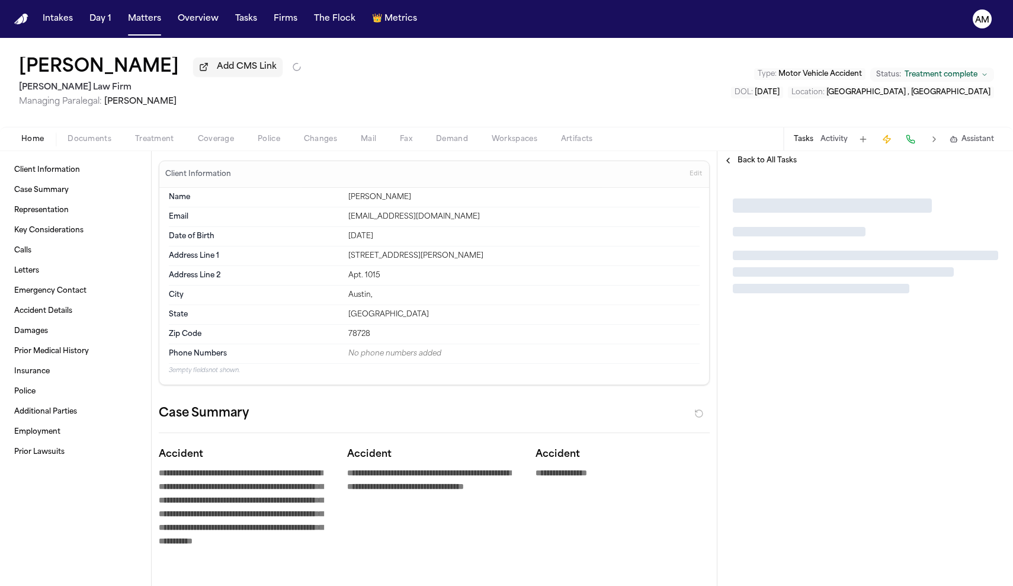
type textarea "*"
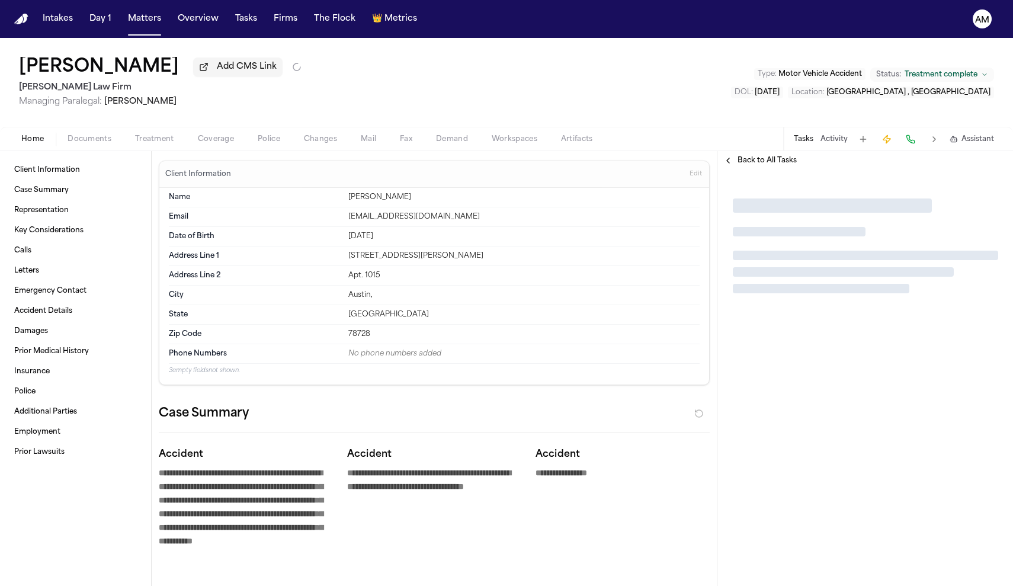
type textarea "*"
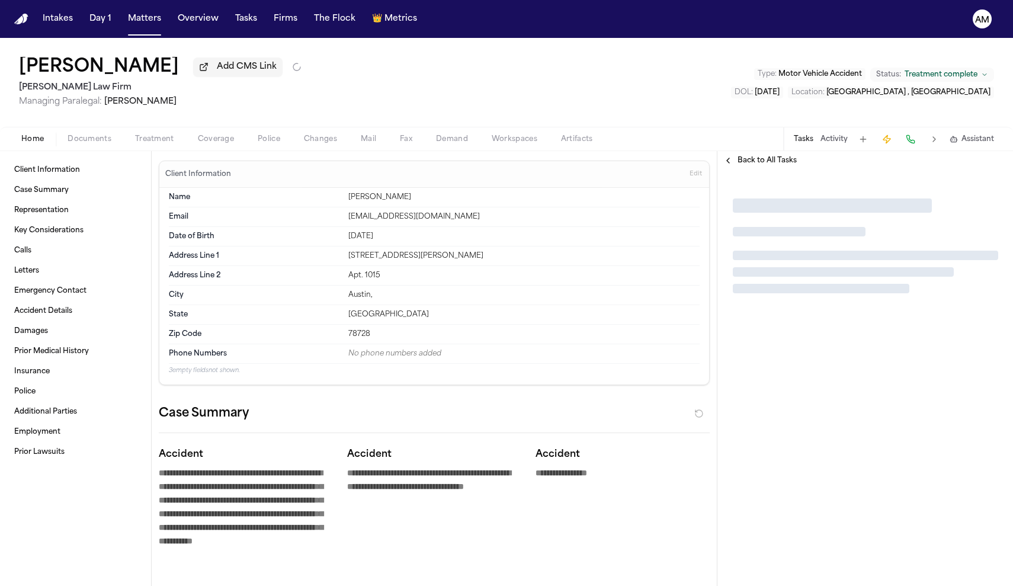
type textarea "*"
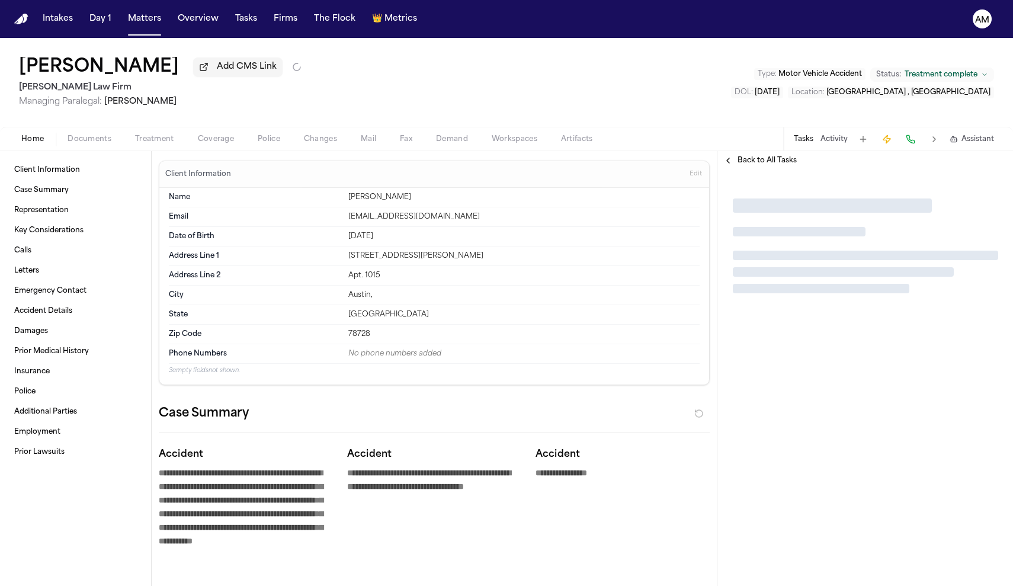
type textarea "*"
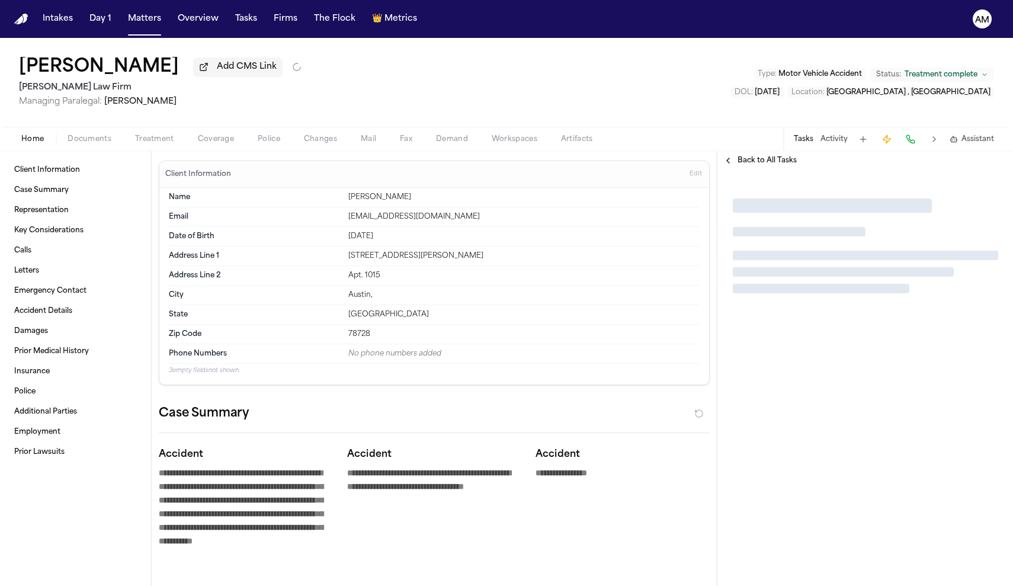
type textarea "*"
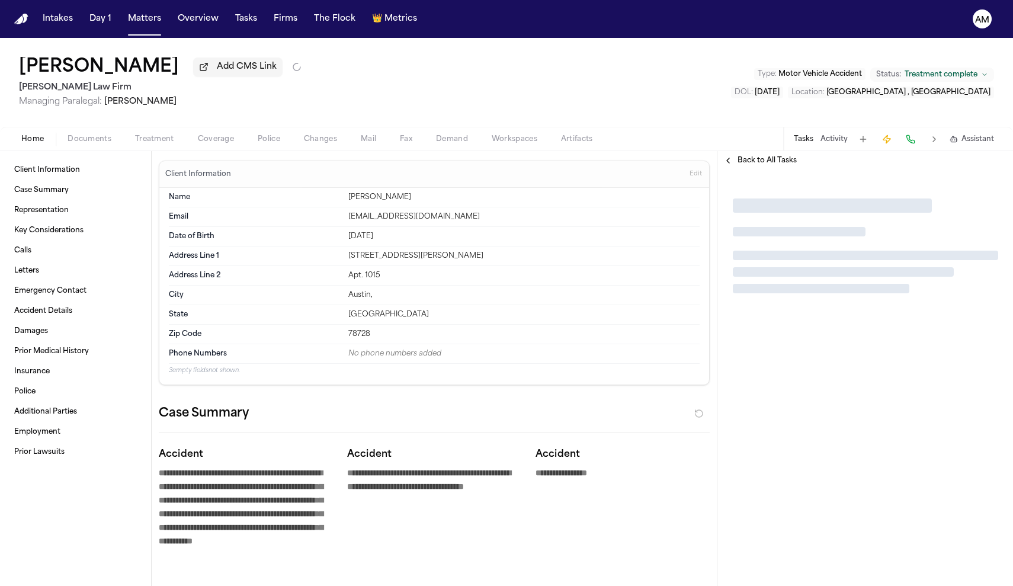
type textarea "*"
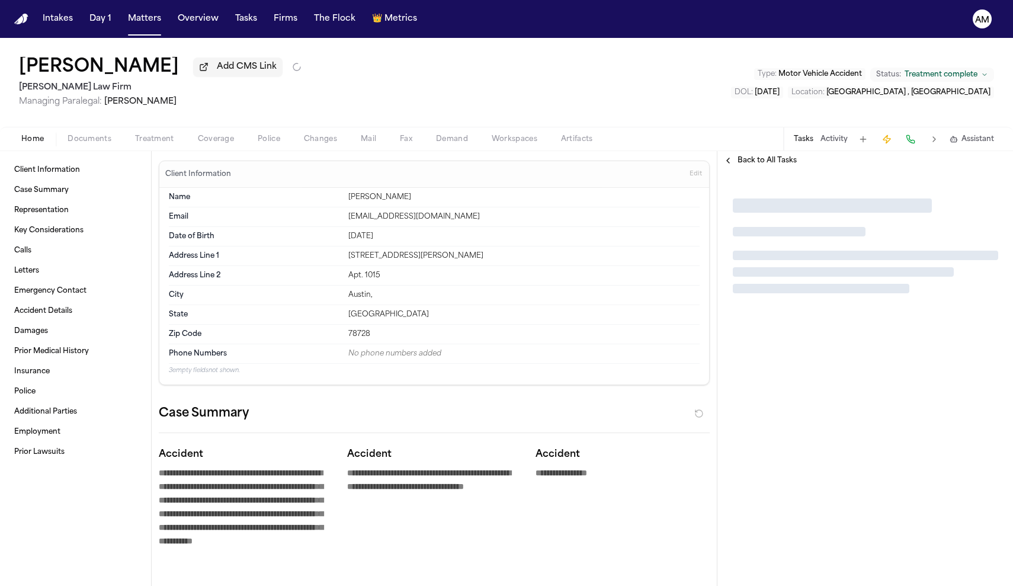
type textarea "*"
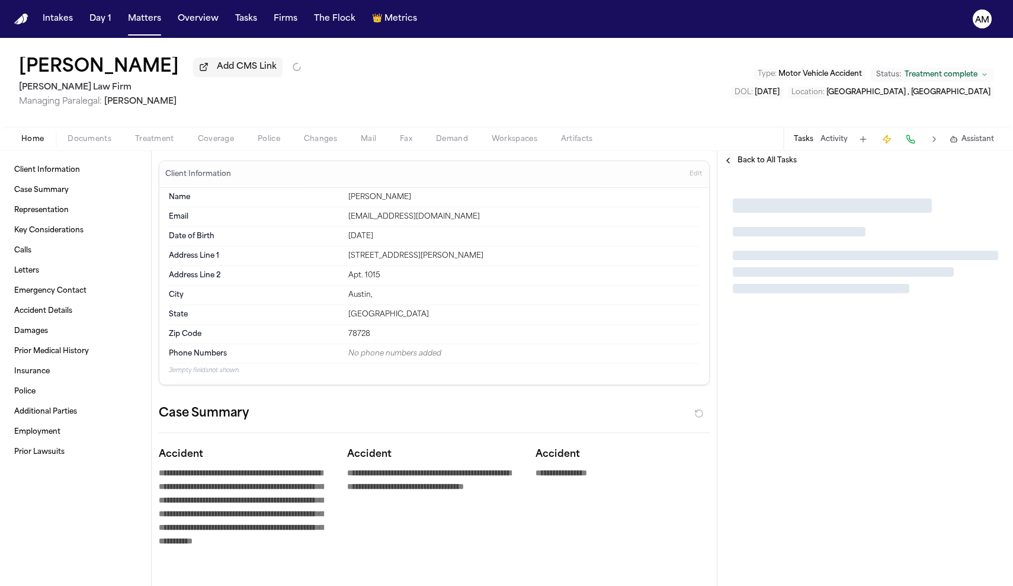
type textarea "*"
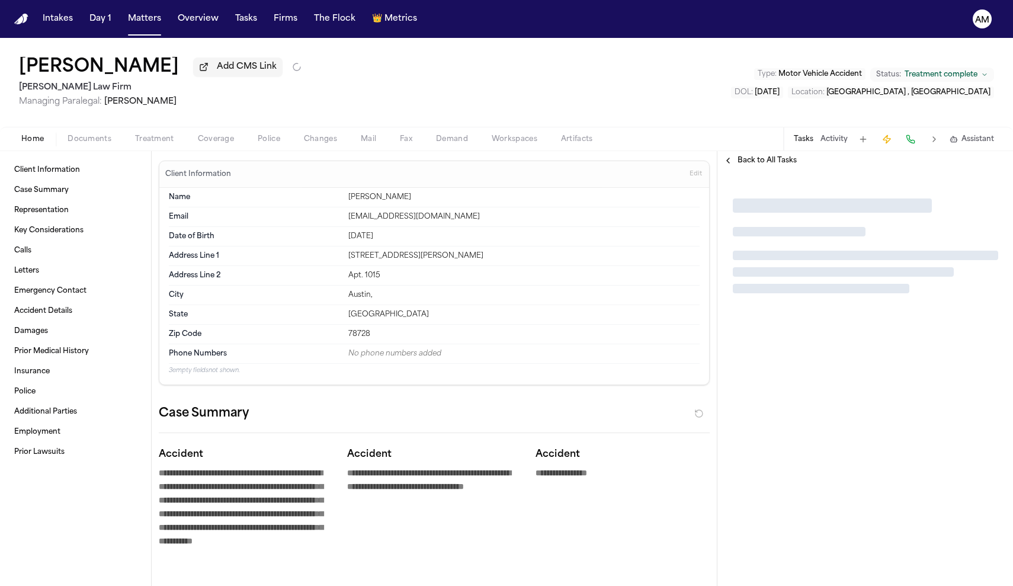
type textarea "*"
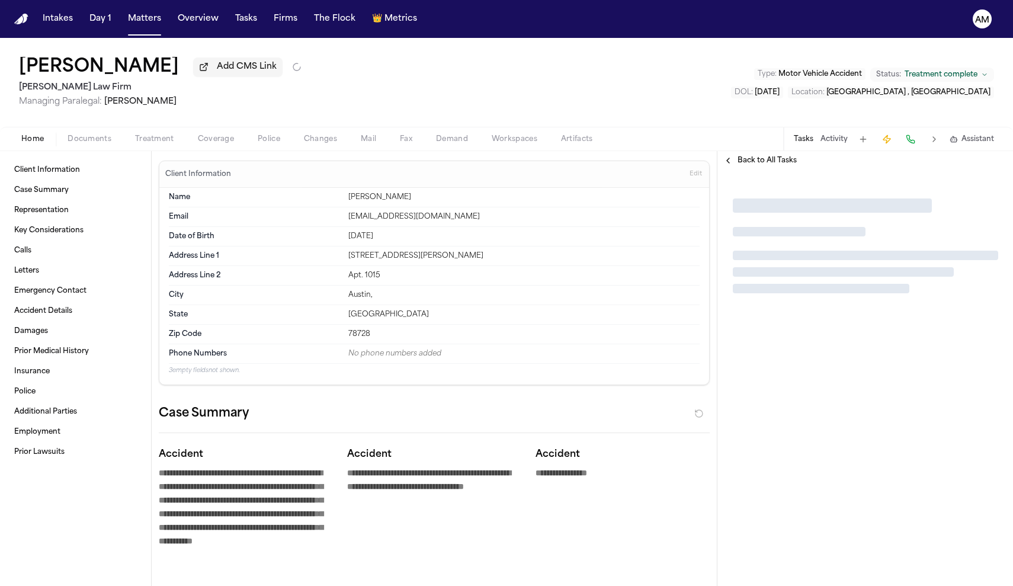
type textarea "*"
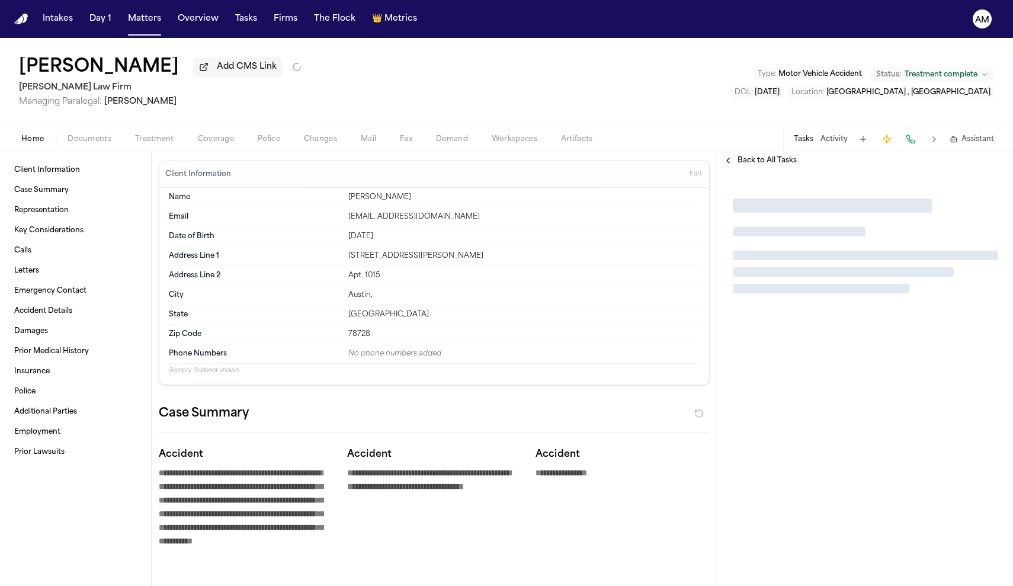
type textarea "*"
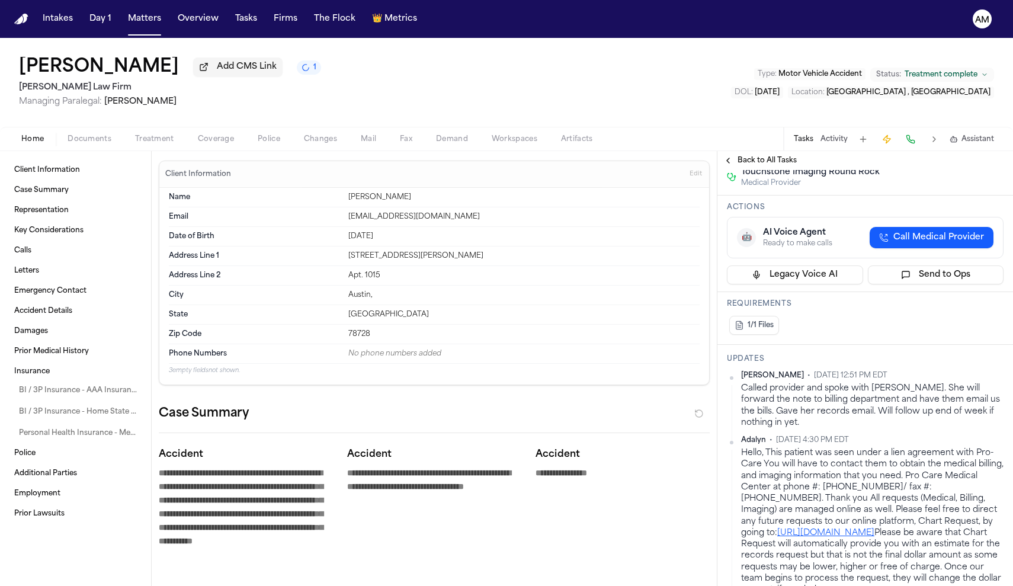
scroll to position [261, 0]
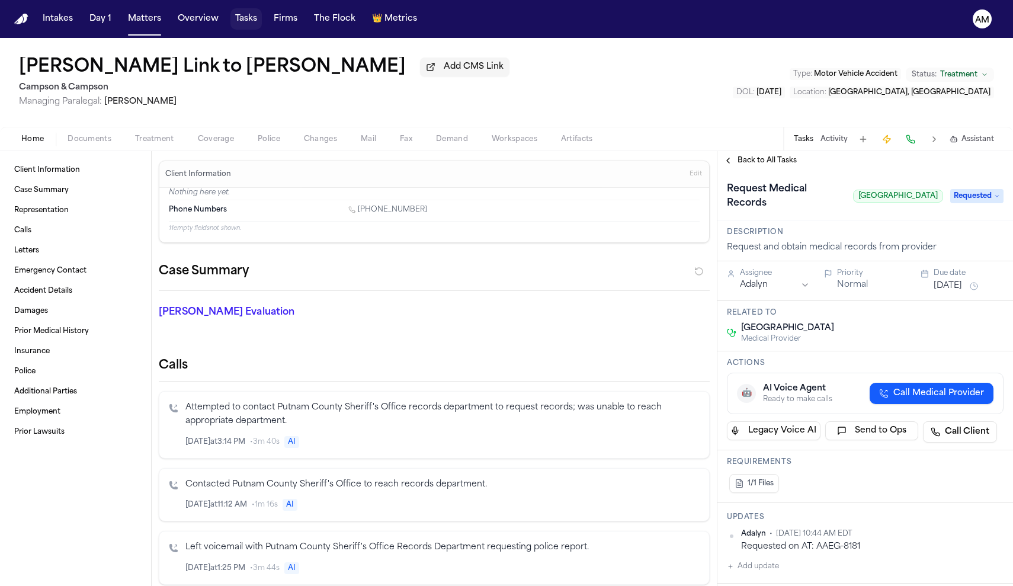
click at [252, 13] on button "Tasks" at bounding box center [245, 18] width 31 height 21
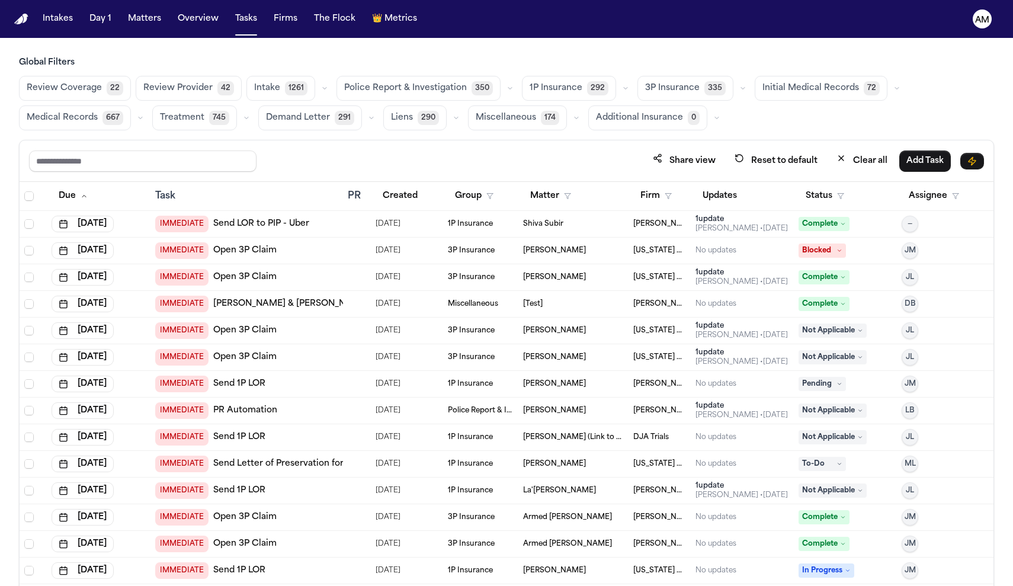
click at [49, 130] on button "Medical Records 667" at bounding box center [75, 117] width 112 height 25
click at [49, 130] on div "Review Coverage 22 Review Provider 42 Intake 1261 Police Report & Investigation…" at bounding box center [506, 103] width 975 height 54
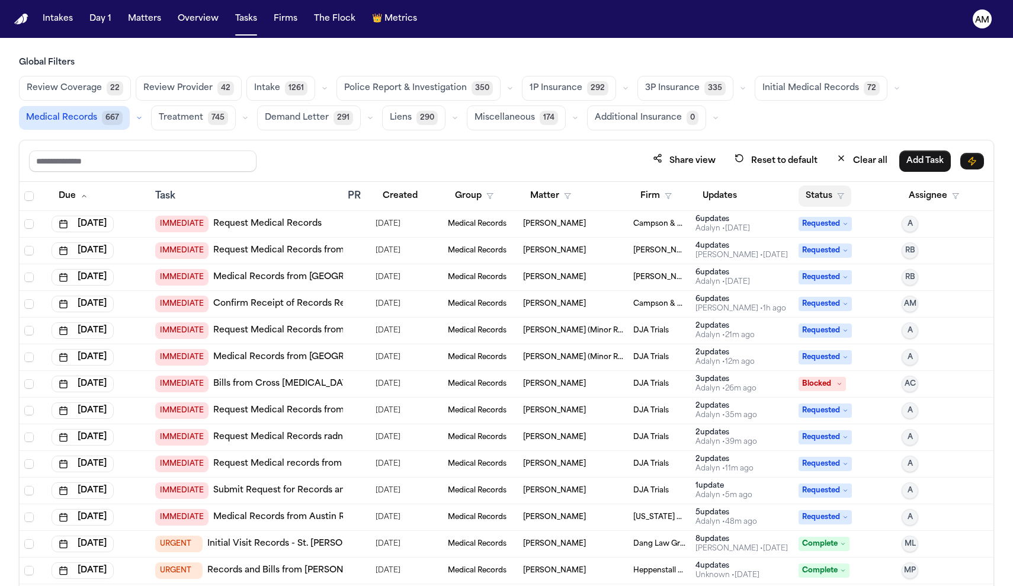
click at [808, 191] on button "Status" at bounding box center [824, 195] width 53 height 21
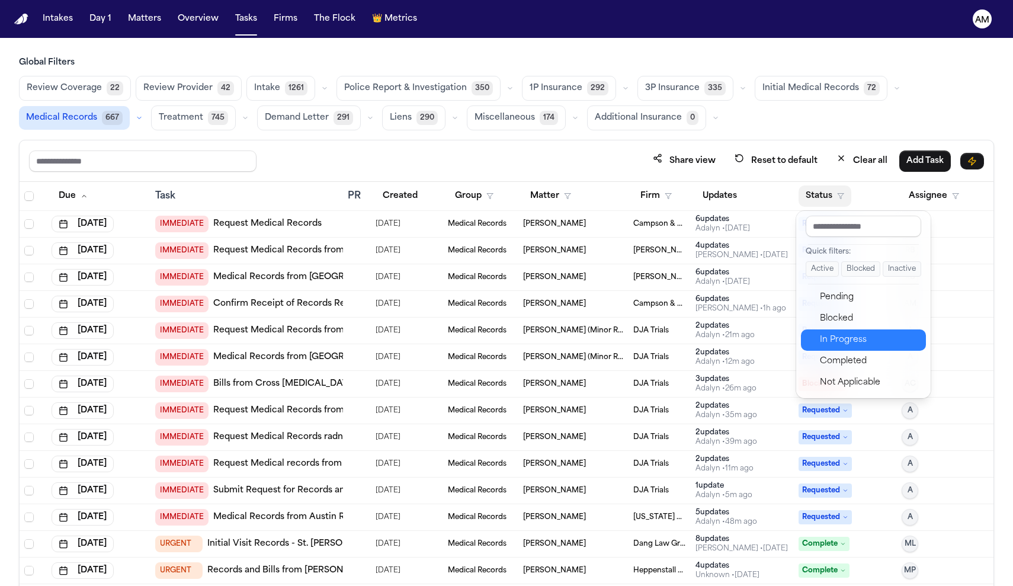
click at [846, 339] on div "In Progress" at bounding box center [869, 340] width 99 height 14
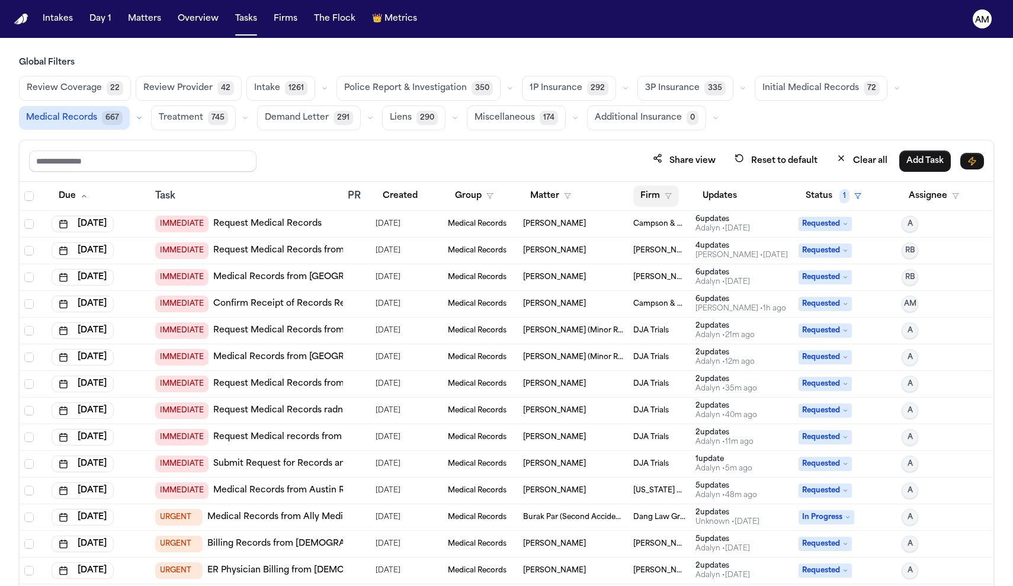
click at [671, 197] on icon "button" at bounding box center [667, 195] width 7 height 7
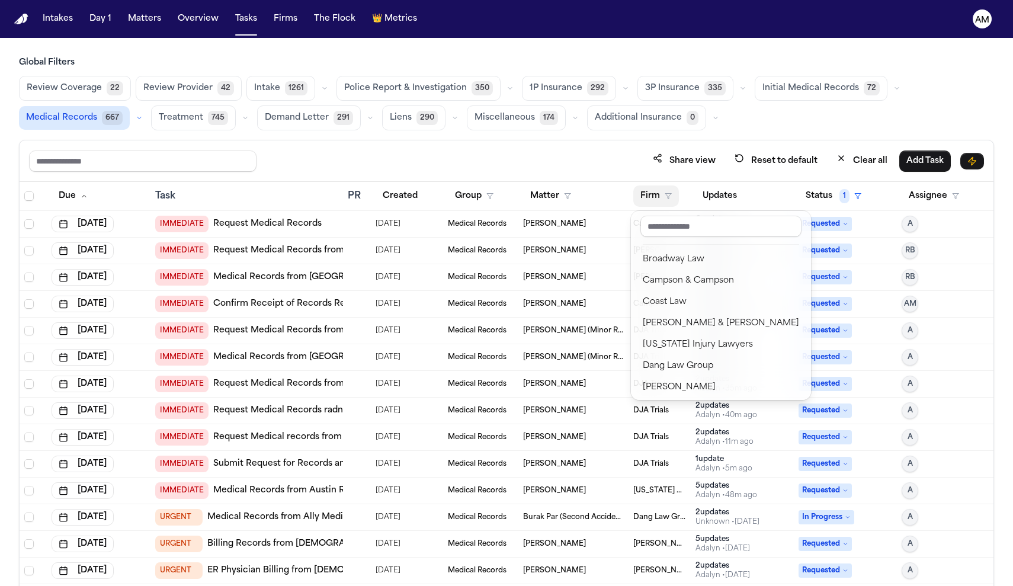
scroll to position [153, 0]
click at [687, 273] on div "Campson & Campson" at bounding box center [720, 275] width 156 height 14
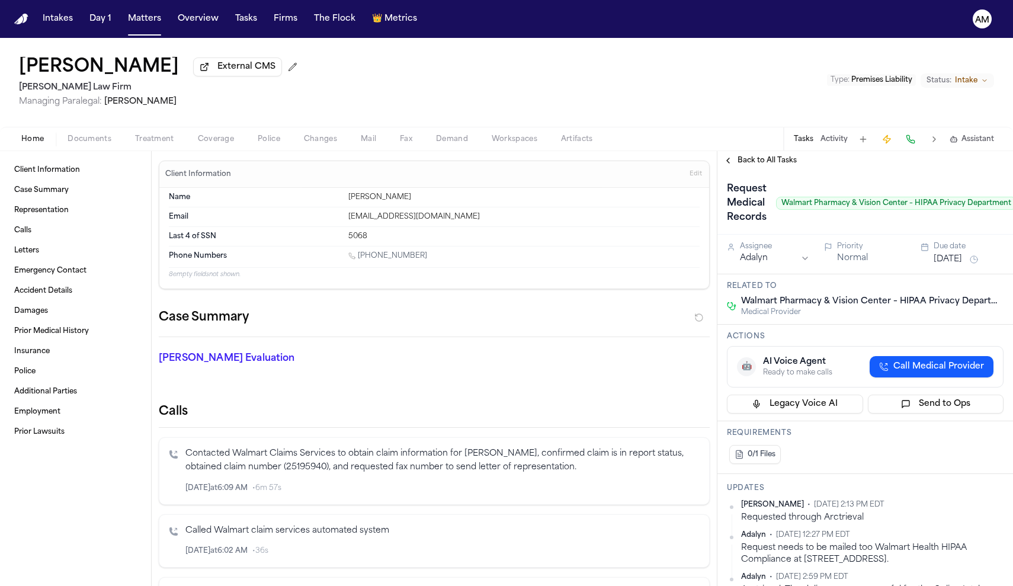
click at [743, 165] on span "Back to All Tasks" at bounding box center [766, 160] width 59 height 9
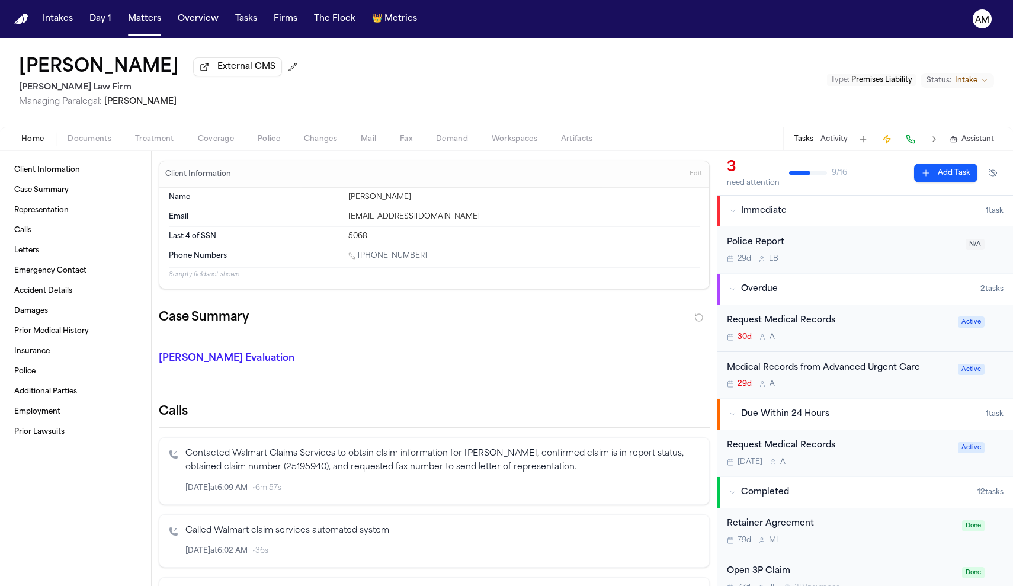
click at [806, 320] on div "Request Medical Records" at bounding box center [839, 321] width 224 height 14
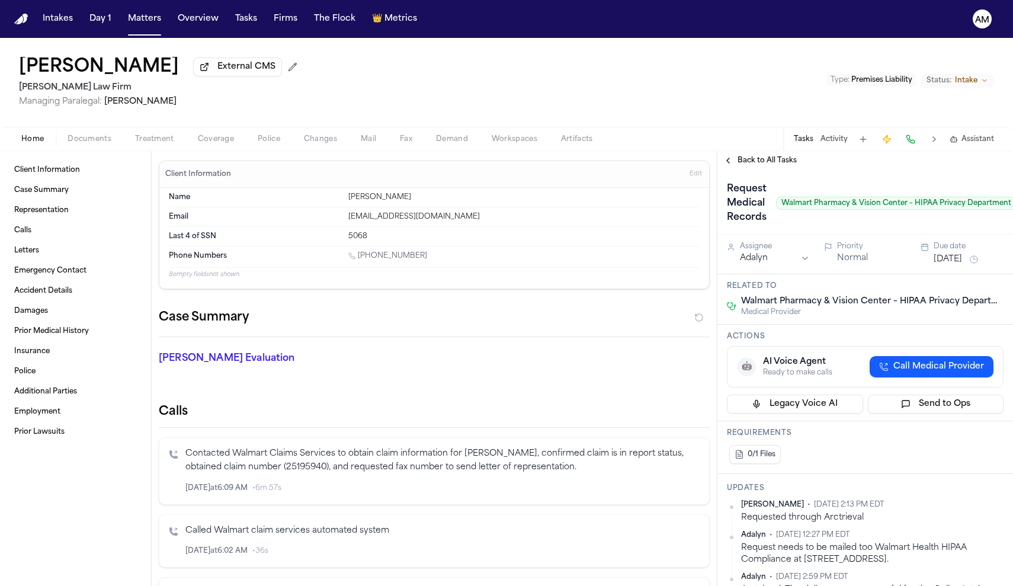
click at [765, 157] on span "Back to All Tasks" at bounding box center [766, 160] width 59 height 9
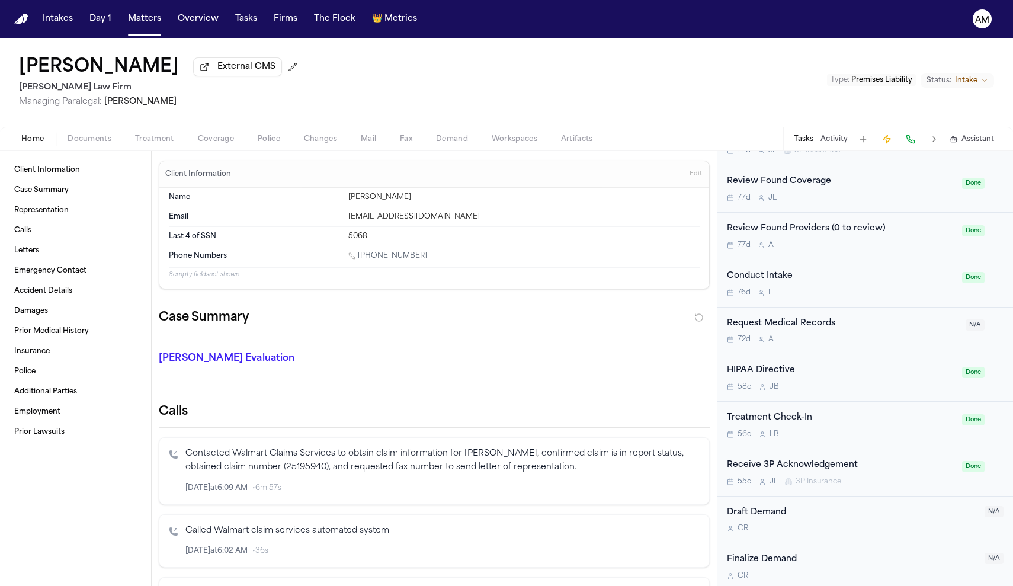
scroll to position [483, 0]
click at [149, 146] on span "button" at bounding box center [154, 145] width 53 height 1
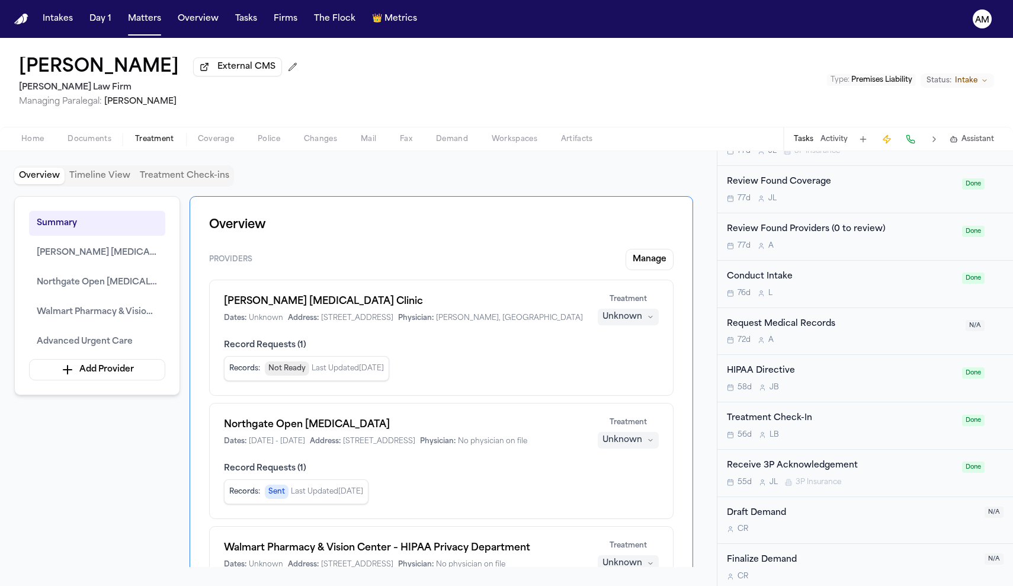
click at [110, 299] on div "Summary [PERSON_NAME] [MEDICAL_DATA] Clinic Northgate Open [MEDICAL_DATA] Walma…" at bounding box center [97, 295] width 166 height 199
click at [107, 286] on span "Northgate Open [MEDICAL_DATA]" at bounding box center [97, 282] width 121 height 14
click at [107, 281] on span "Northgate Open [MEDICAL_DATA]" at bounding box center [97, 282] width 121 height 14
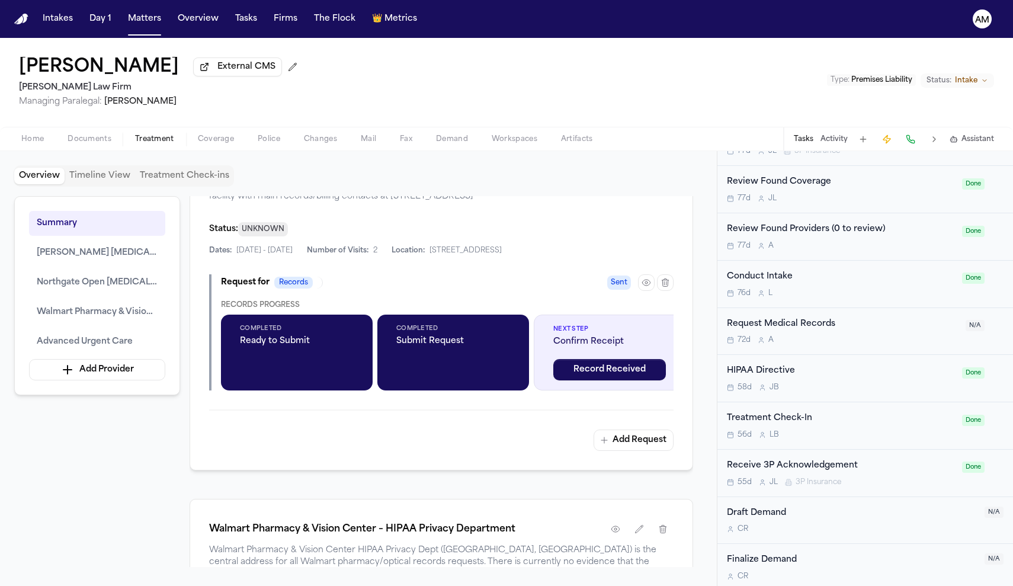
scroll to position [1063, 0]
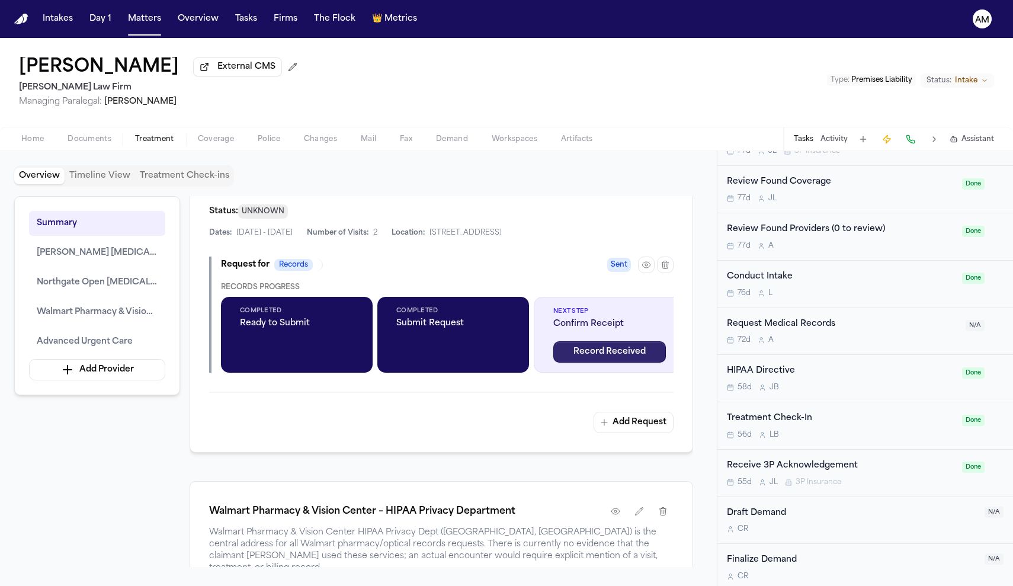
click at [615, 362] on button "Record Received" at bounding box center [609, 351] width 113 height 21
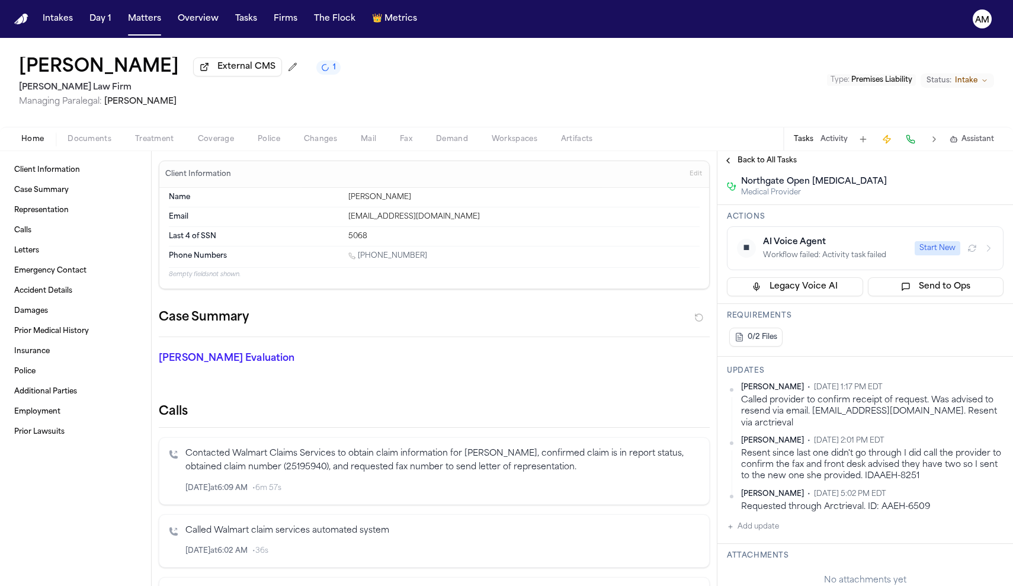
scroll to position [269, 0]
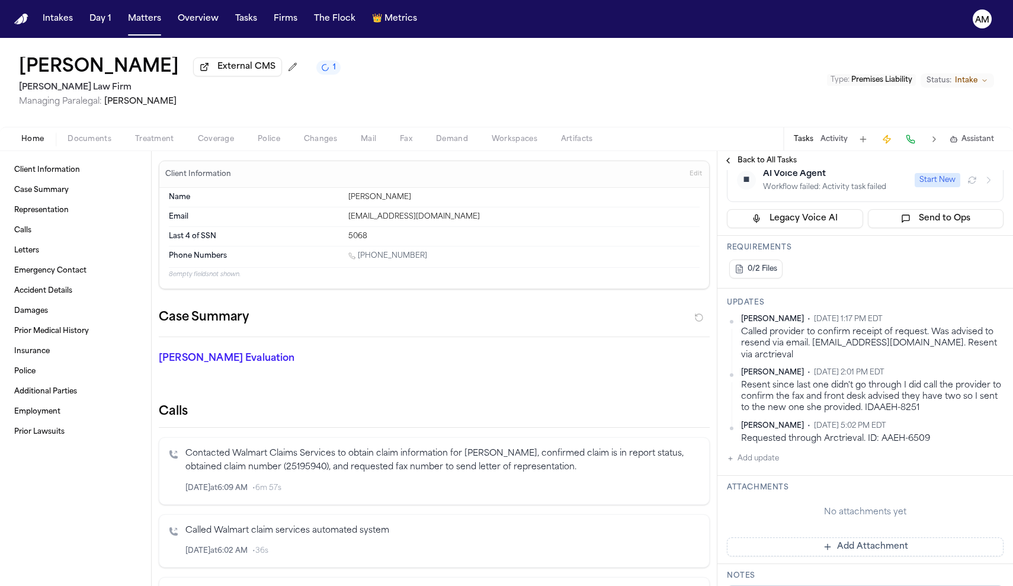
click at [764, 451] on button "Add update" at bounding box center [753, 458] width 52 height 14
click at [750, 491] on button "Private" at bounding box center [749, 495] width 9 height 9
click at [777, 456] on textarea "Add your update" at bounding box center [871, 468] width 253 height 24
type textarea "**********"
click at [989, 458] on div "**********" at bounding box center [872, 479] width 262 height 57
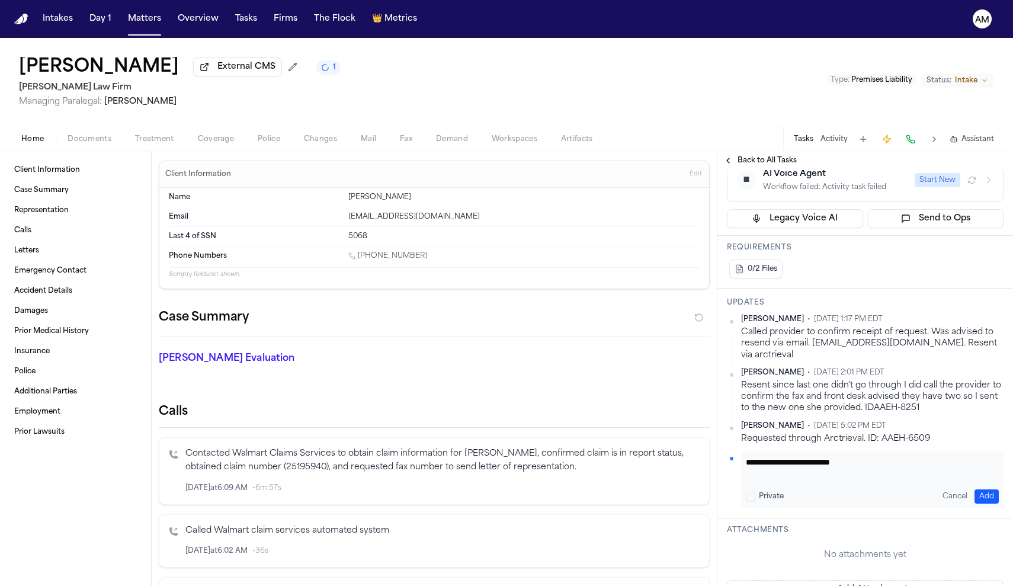
click at [988, 489] on button "Add" at bounding box center [986, 496] width 24 height 14
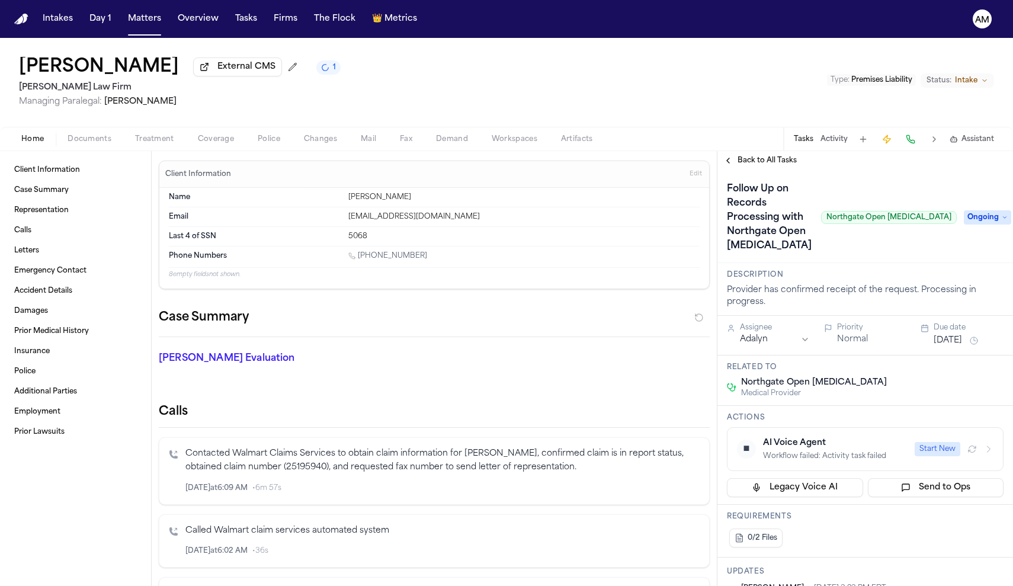
scroll to position [0, 0]
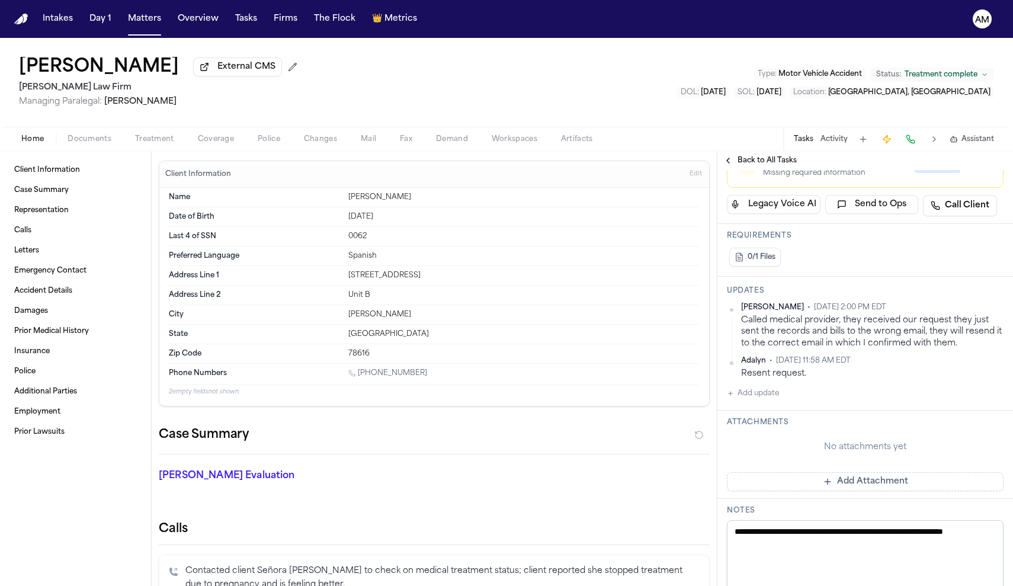
scroll to position [304, 0]
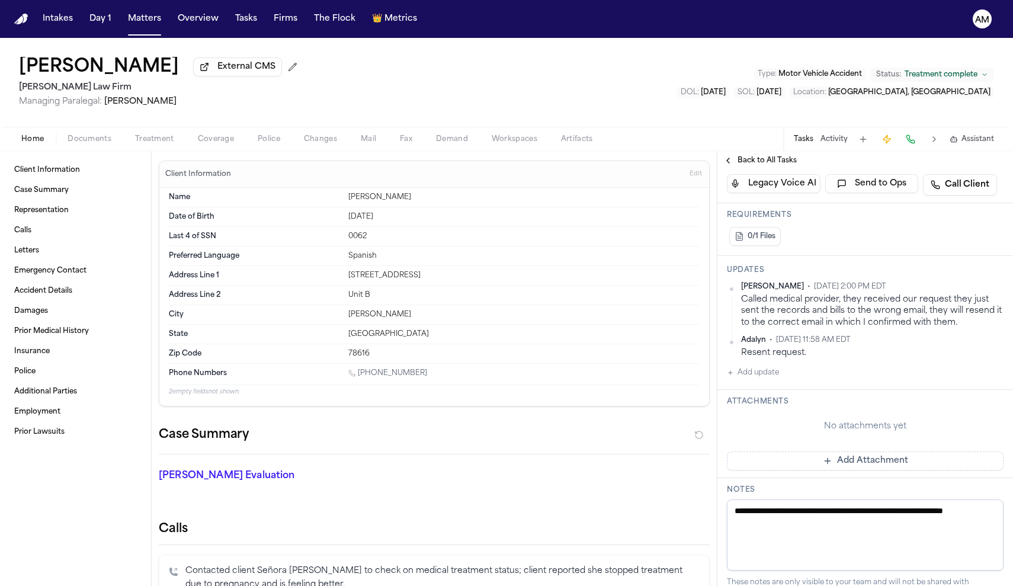
click at [853, 451] on button "Add Attachment" at bounding box center [865, 460] width 277 height 19
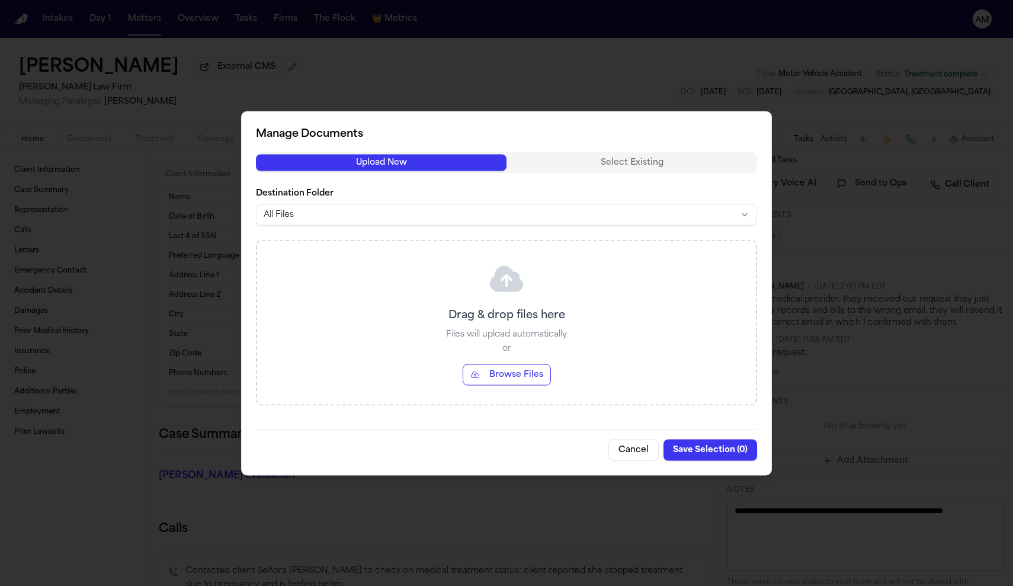
click at [499, 368] on button "Browse Files" at bounding box center [506, 374] width 88 height 21
click at [487, 380] on button "Browse Files" at bounding box center [506, 374] width 88 height 21
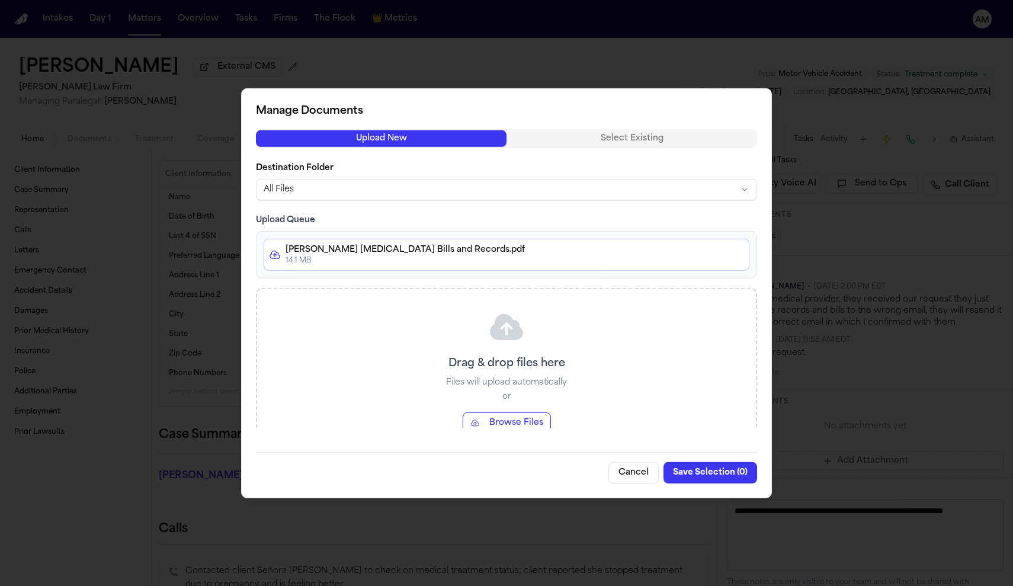
click at [704, 470] on button "Save Selection ( 0 )" at bounding box center [710, 472] width 94 height 21
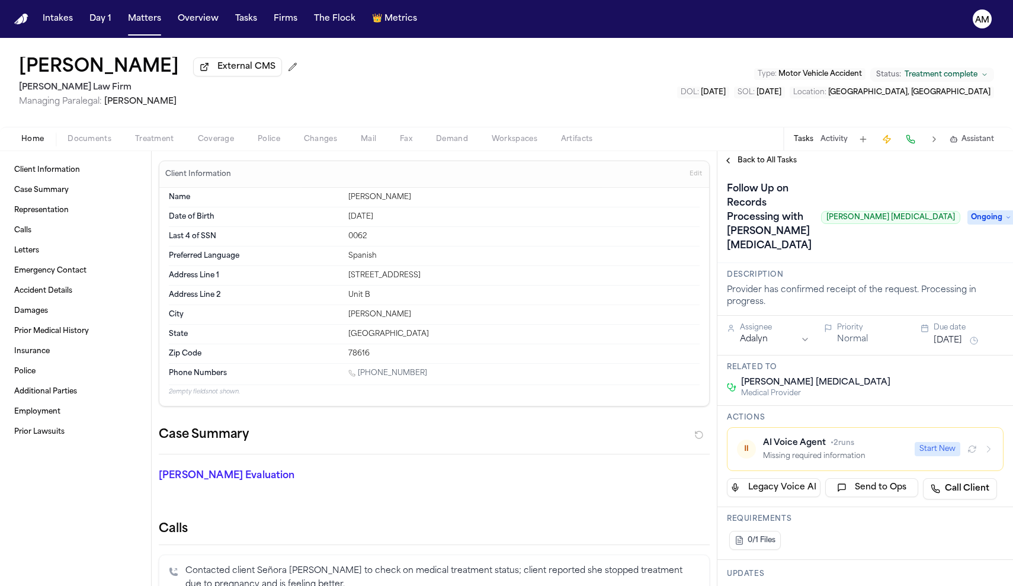
scroll to position [0, 0]
click at [971, 211] on span "Ongoing" at bounding box center [990, 217] width 47 height 14
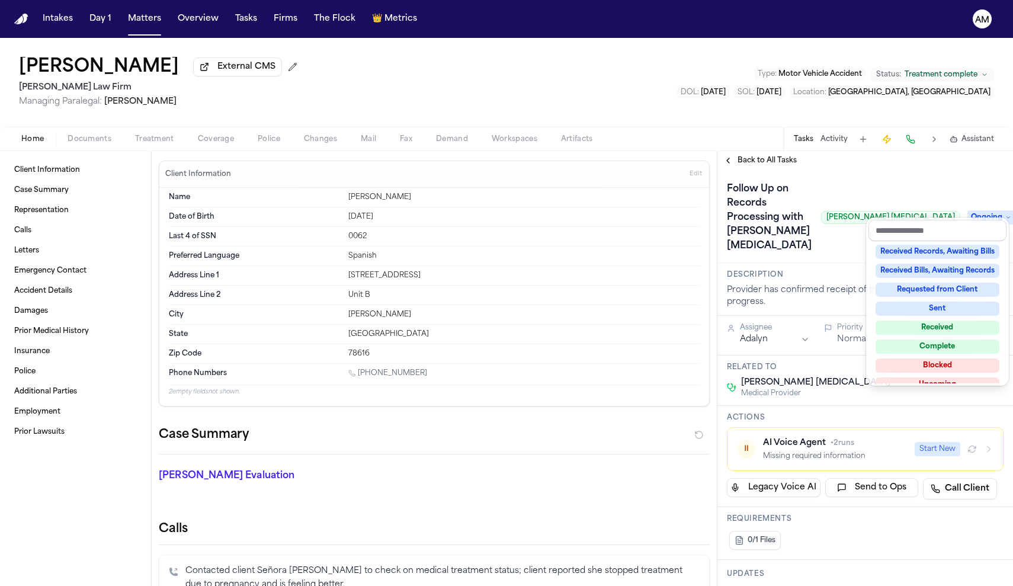
scroll to position [174, 0]
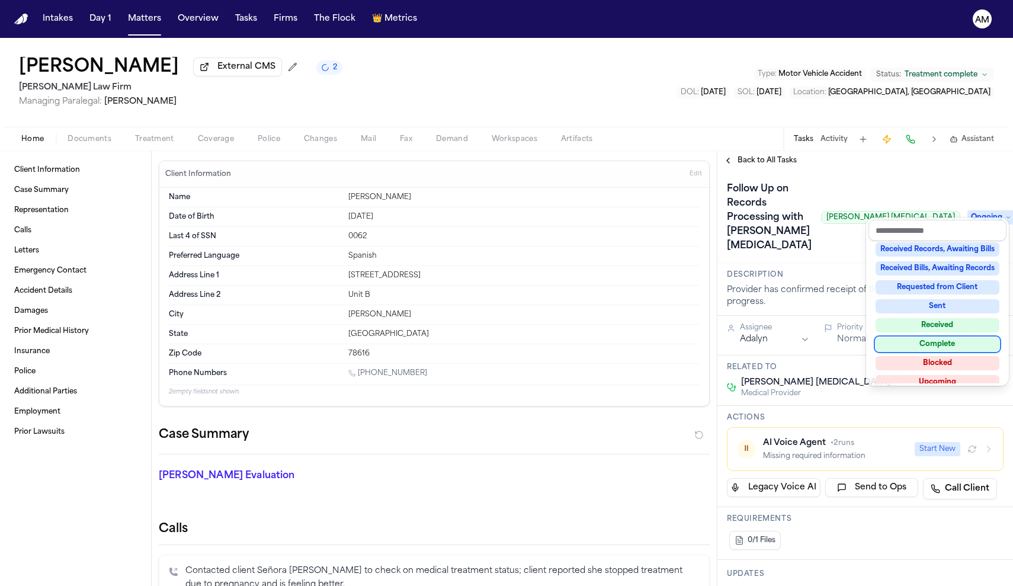
click at [933, 349] on div "Complete" at bounding box center [937, 344] width 124 height 14
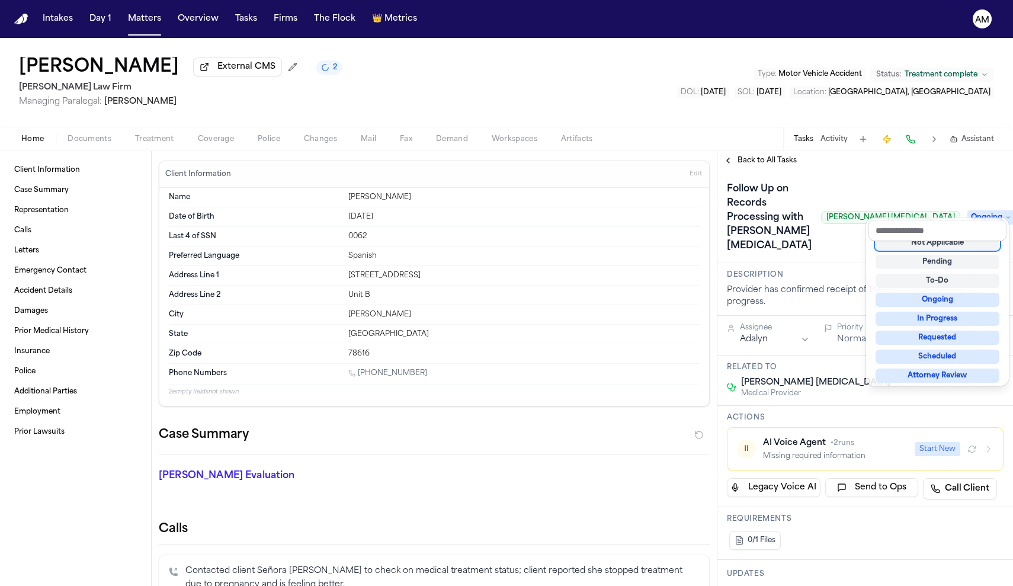
scroll to position [5, 0]
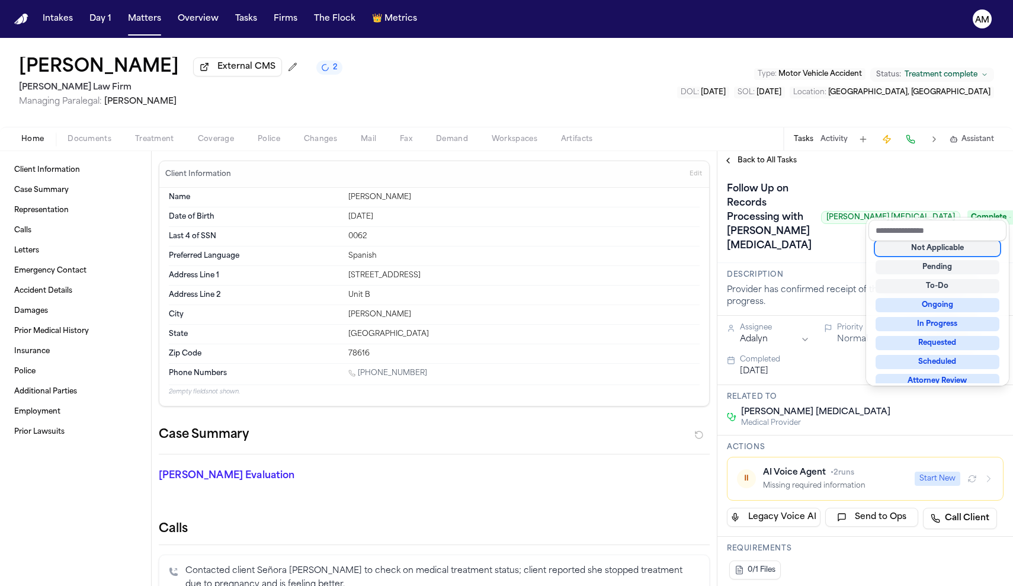
click at [946, 185] on div "Follow Up on Records Processing with Espinoza Chiropractic Espinoza Chiropracti…" at bounding box center [865, 217] width 277 height 76
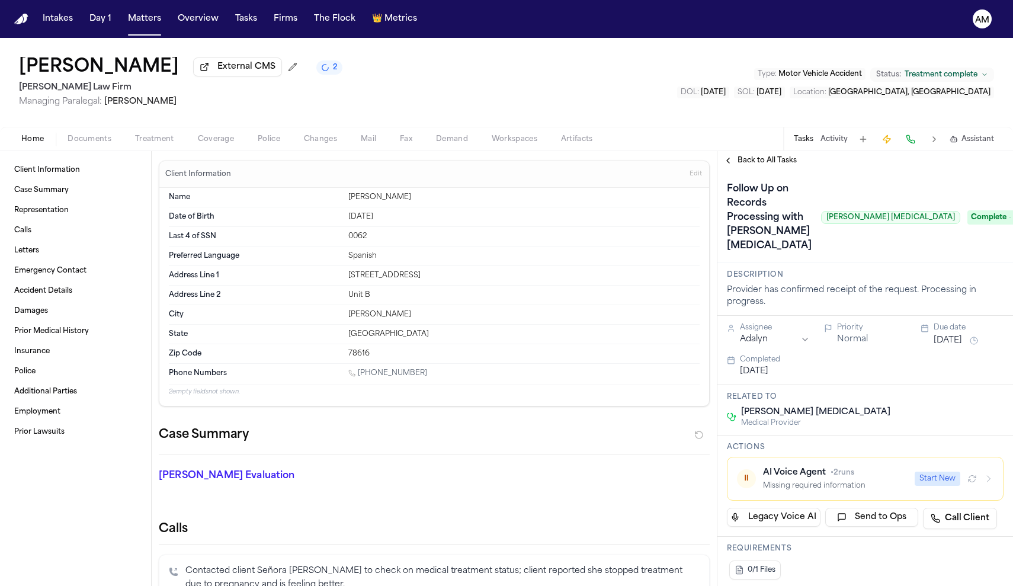
click at [167, 138] on span "Treatment" at bounding box center [154, 138] width 39 height 9
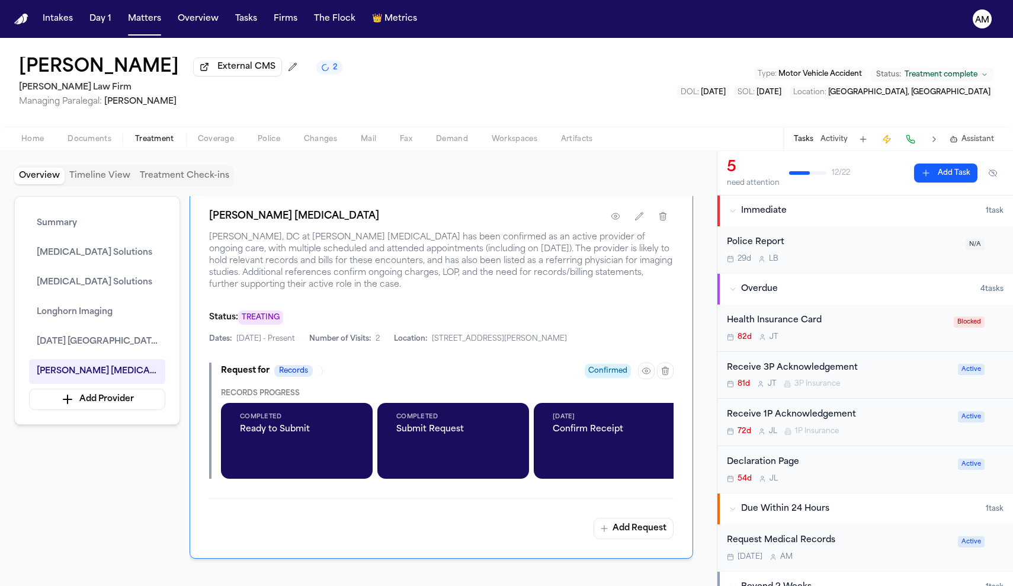
scroll to position [2087, 0]
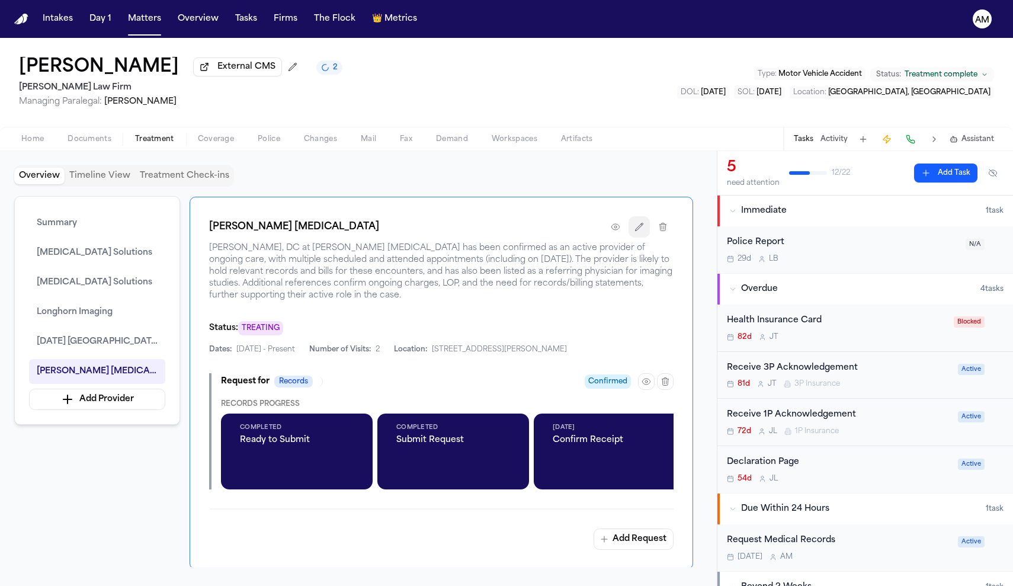
click at [642, 228] on icon "button" at bounding box center [638, 226] width 9 height 9
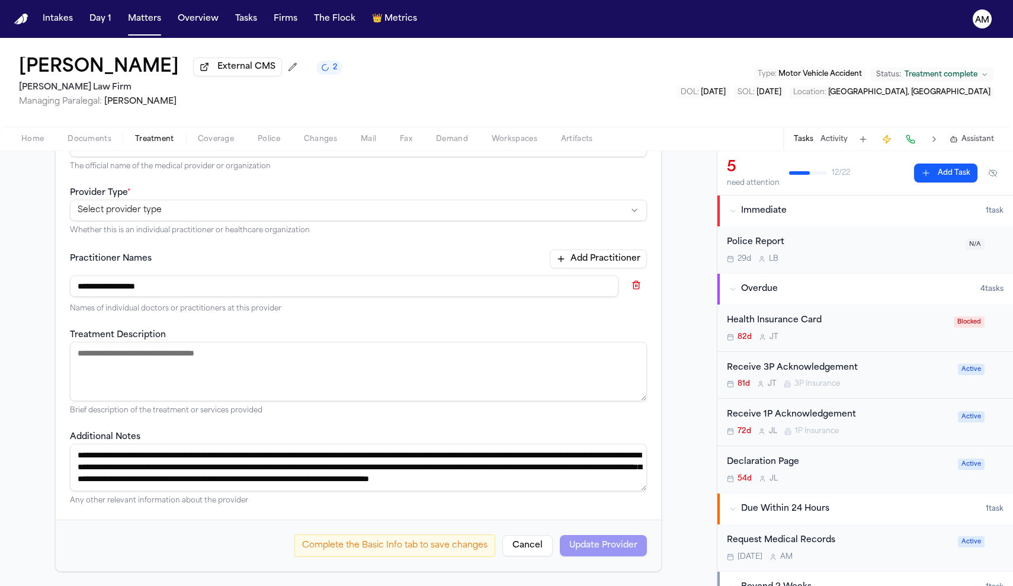
scroll to position [184, 0]
click at [529, 548] on button "Cancel" at bounding box center [527, 545] width 50 height 21
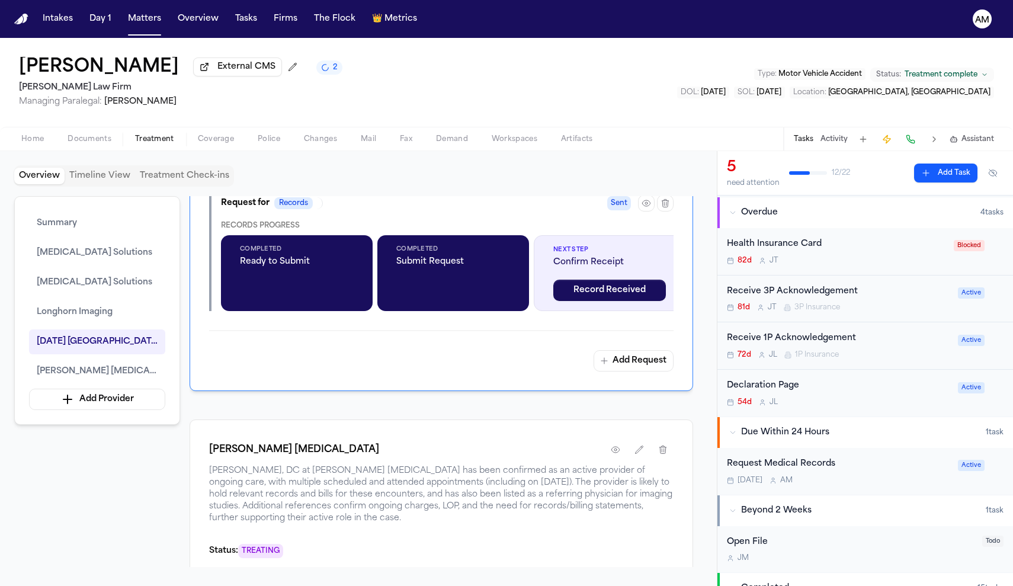
scroll to position [79, 0]
click at [825, 466] on div "Request Medical Records" at bounding box center [839, 462] width 224 height 14
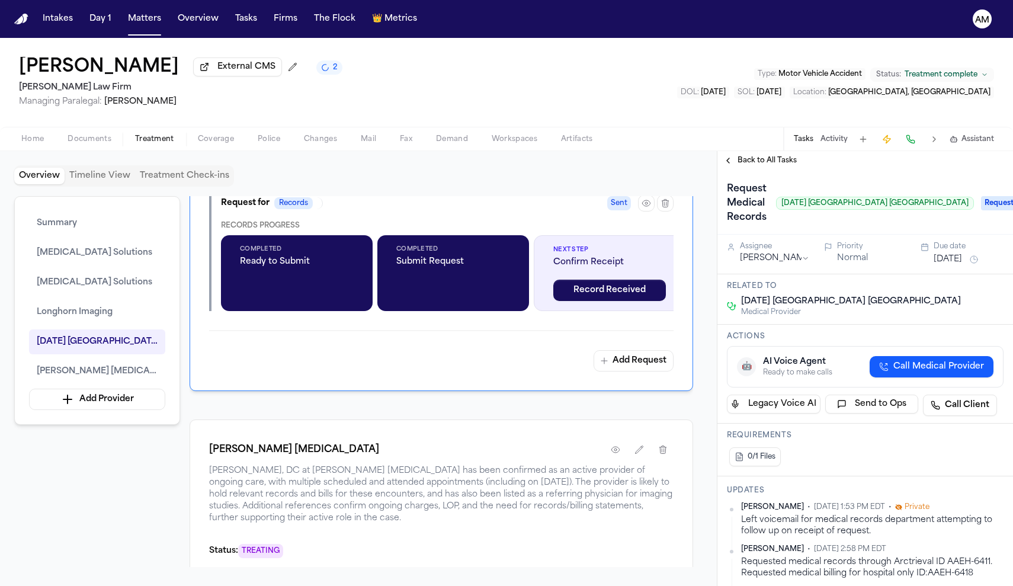
click at [761, 165] on span "Back to All Tasks" at bounding box center [766, 160] width 59 height 9
